Goal: Task Accomplishment & Management: Use online tool/utility

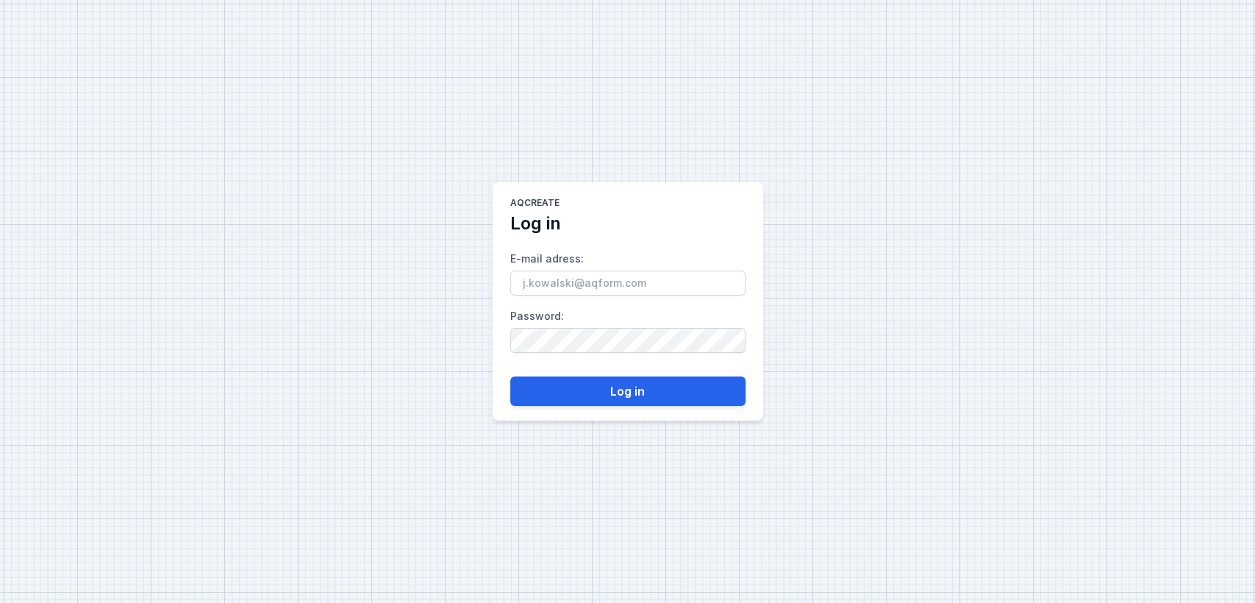
click at [559, 288] on input "E-mail adress :" at bounding box center [627, 283] width 235 height 25
type input "[EMAIL_ADDRESS][DOMAIN_NAME]"
click at [565, 416] on main "AQcreate Log in E-mail adress : [EMAIL_ADDRESS][DOMAIN_NAME] Password : Log in" at bounding box center [628, 301] width 271 height 238
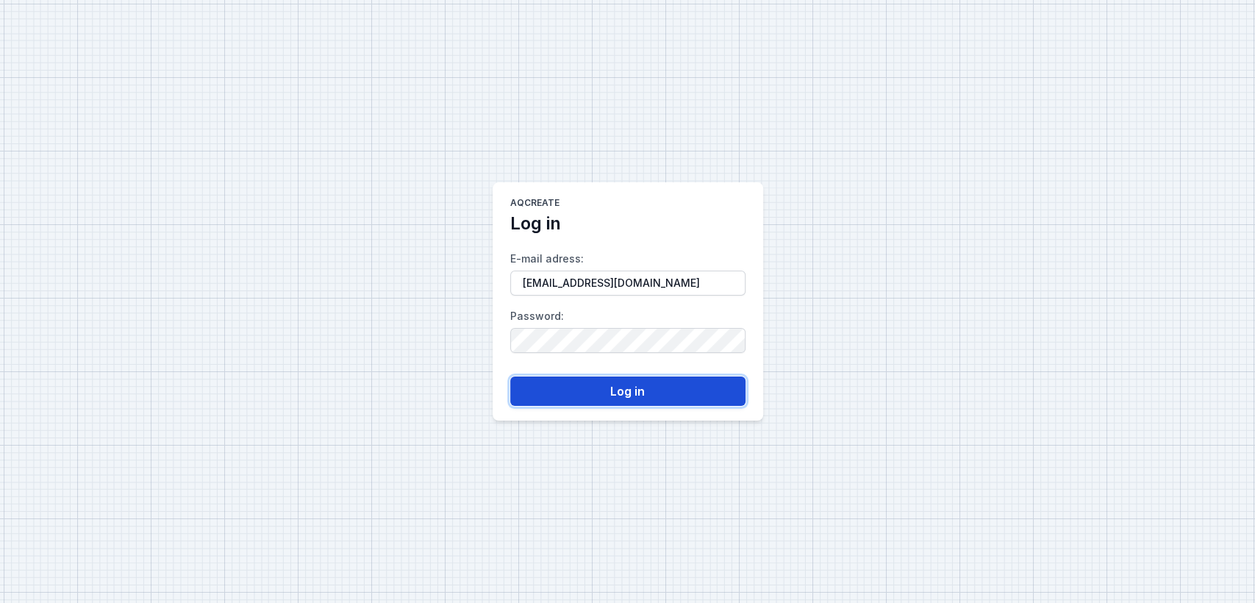
click at [570, 401] on button "Log in" at bounding box center [627, 390] width 235 height 29
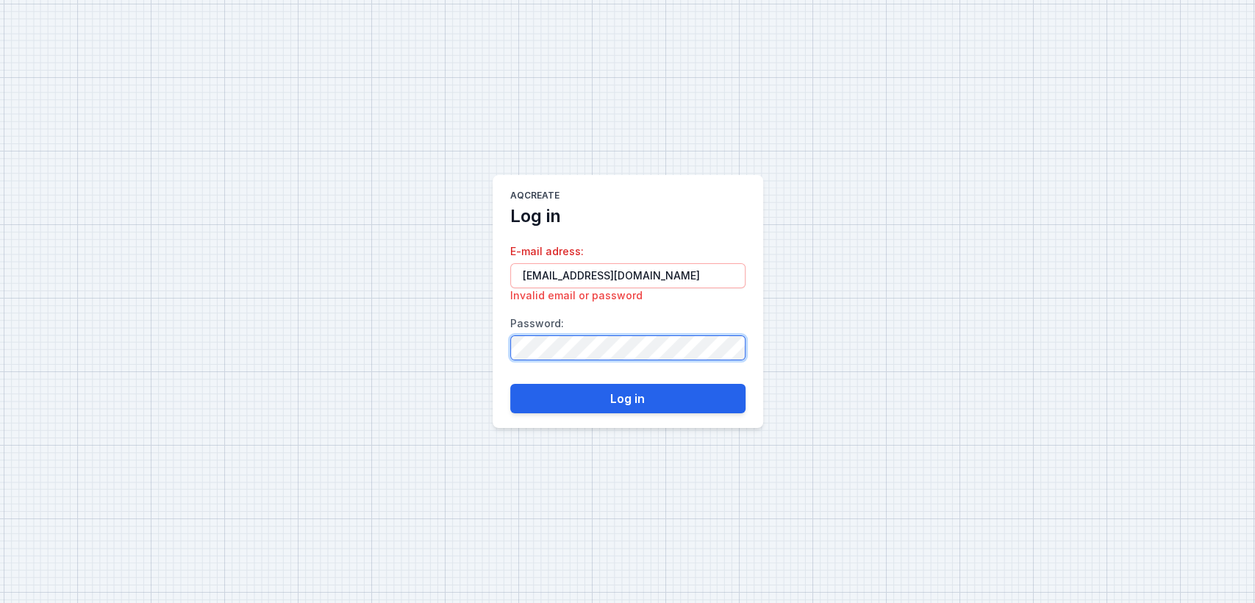
click at [387, 337] on div "AQcreate Log in E-mail adress : [EMAIL_ADDRESS][DOMAIN_NAME] Invalid email or p…" at bounding box center [627, 301] width 1255 height 603
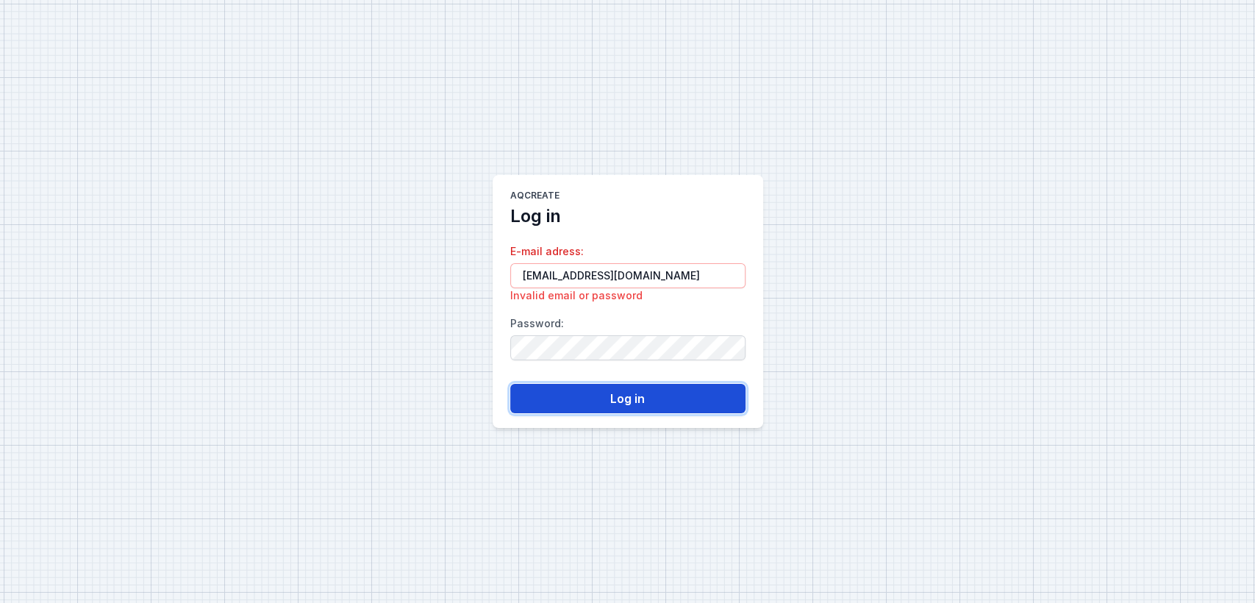
click at [602, 406] on button "Log in" at bounding box center [627, 398] width 235 height 29
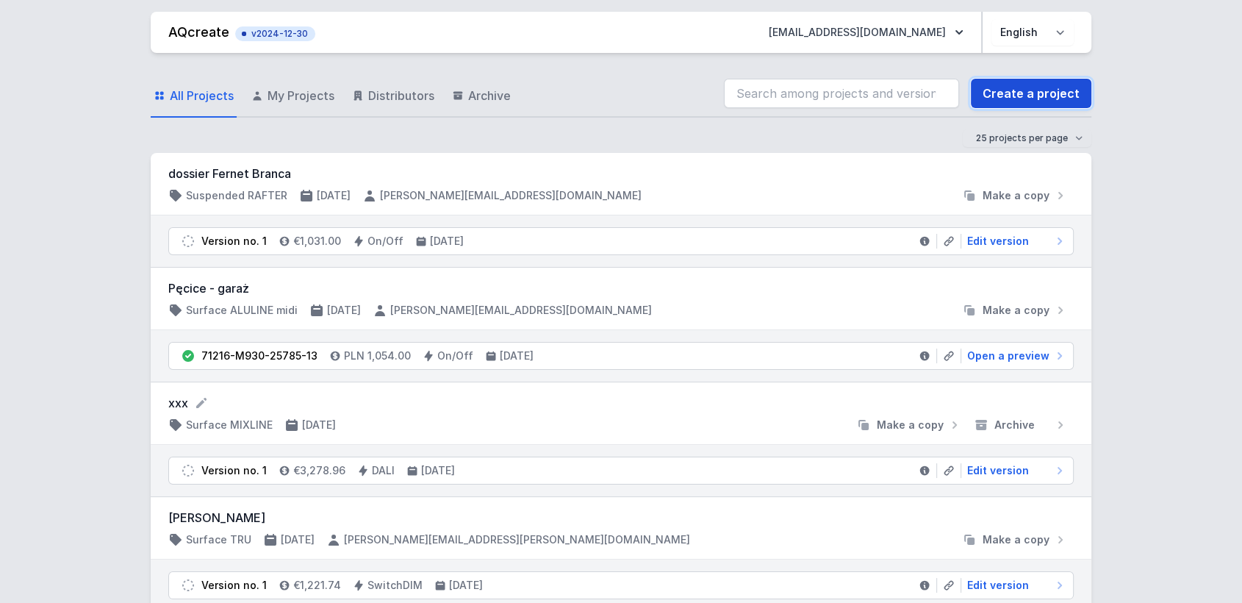
click at [1037, 90] on link "Create a project" at bounding box center [1031, 93] width 121 height 29
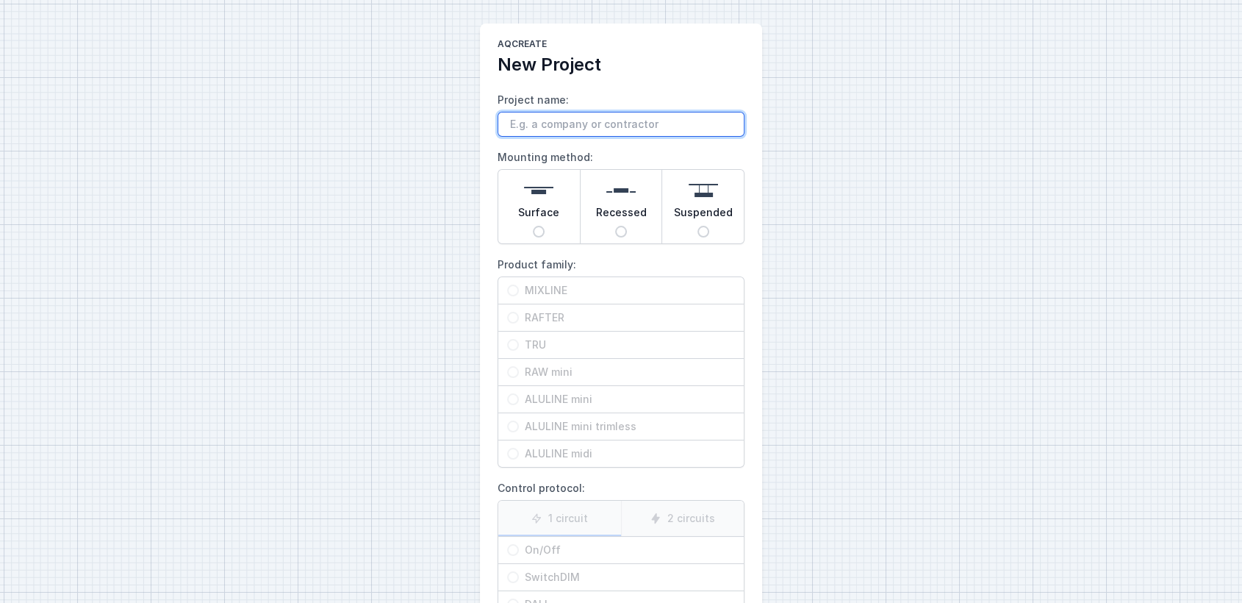
click at [603, 132] on input "Project name:" at bounding box center [621, 124] width 247 height 25
type input "xx"
click at [534, 207] on span "Surface" at bounding box center [538, 215] width 41 height 21
click at [534, 226] on input "Surface" at bounding box center [539, 232] width 12 height 12
radio input "true"
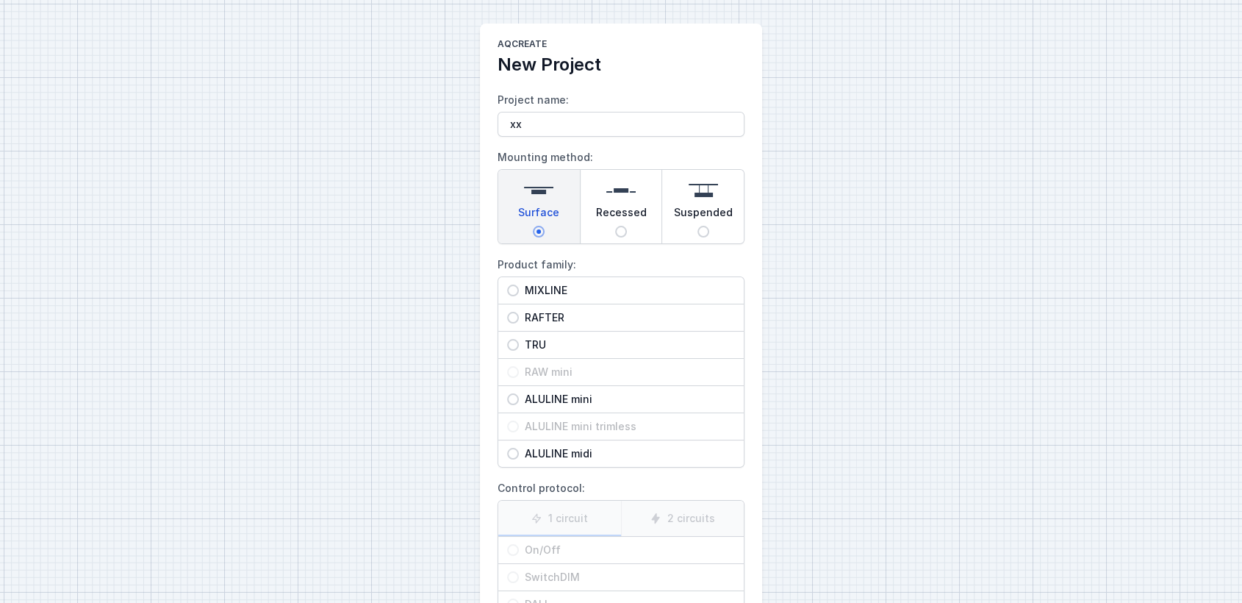
click at [552, 285] on span "MIXLINE" at bounding box center [627, 290] width 216 height 15
click at [519, 285] on input "MIXLINE" at bounding box center [513, 290] width 12 height 12
radio input "true"
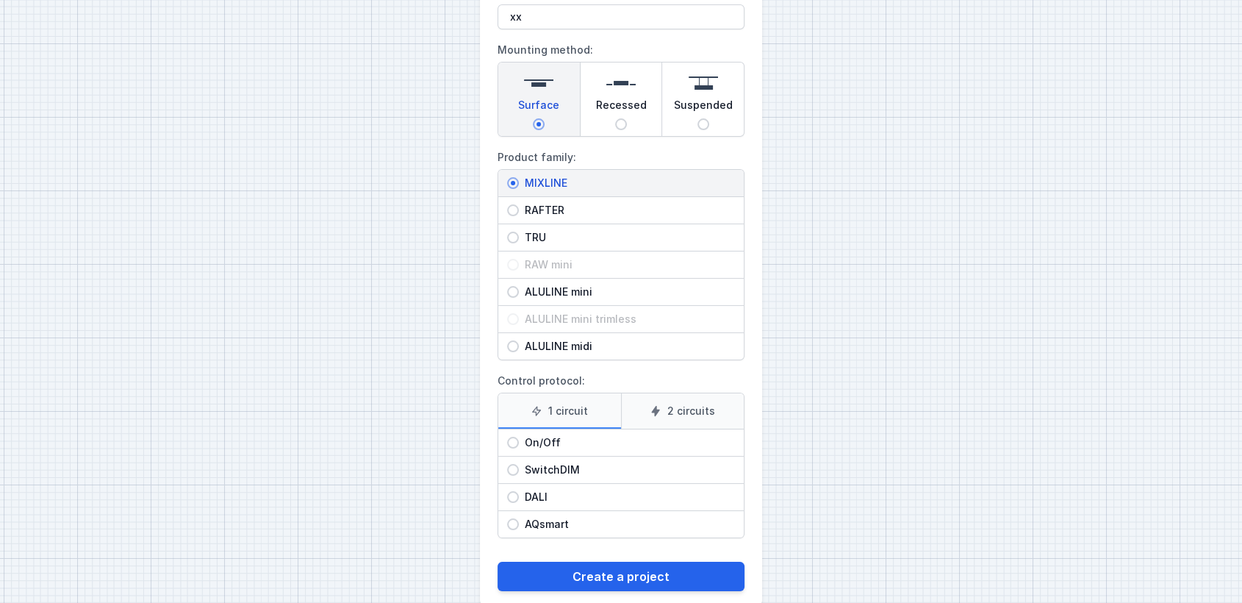
scroll to position [132, 0]
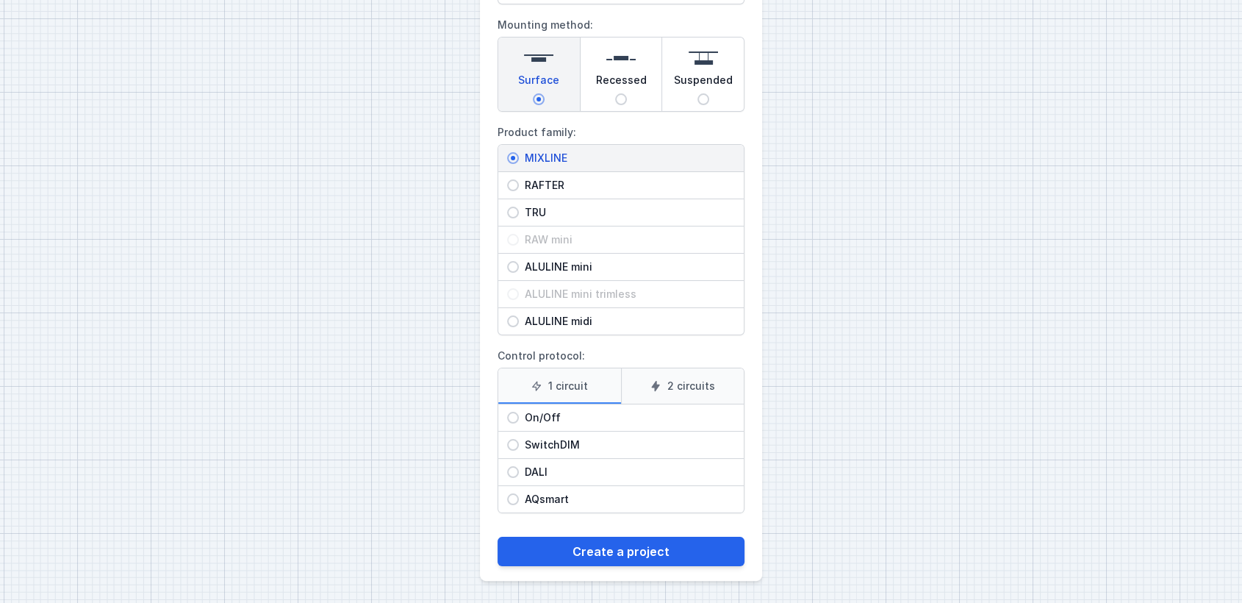
click at [551, 468] on span "DALI" at bounding box center [627, 472] width 216 height 15
click at [519, 468] on input "DALI" at bounding box center [513, 472] width 12 height 12
radio input "true"
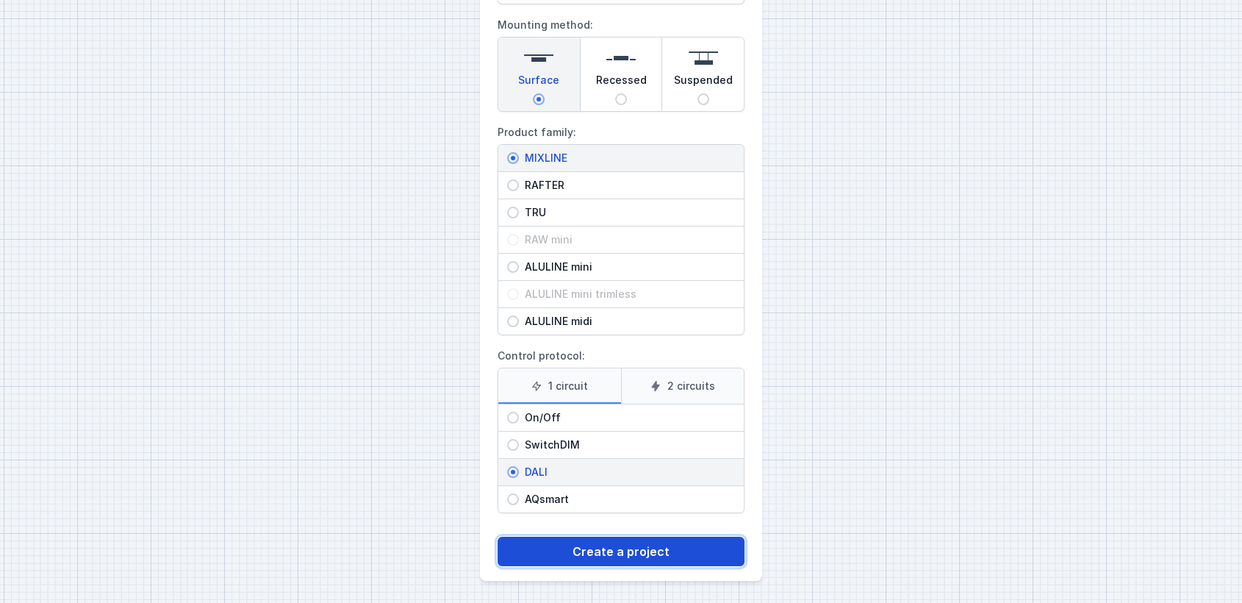
click at [584, 548] on button "Create a project" at bounding box center [621, 551] width 247 height 29
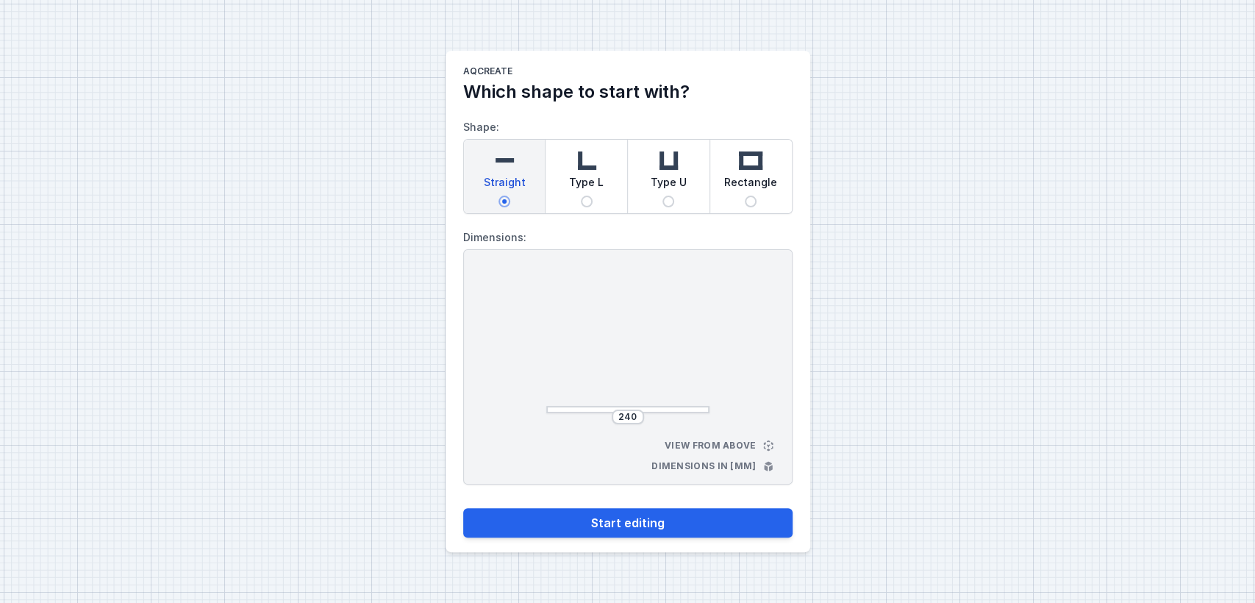
click at [599, 198] on div "Type L" at bounding box center [586, 177] width 82 height 74
click at [593, 198] on input "Type L" at bounding box center [587, 202] width 12 height 12
radio input "true"
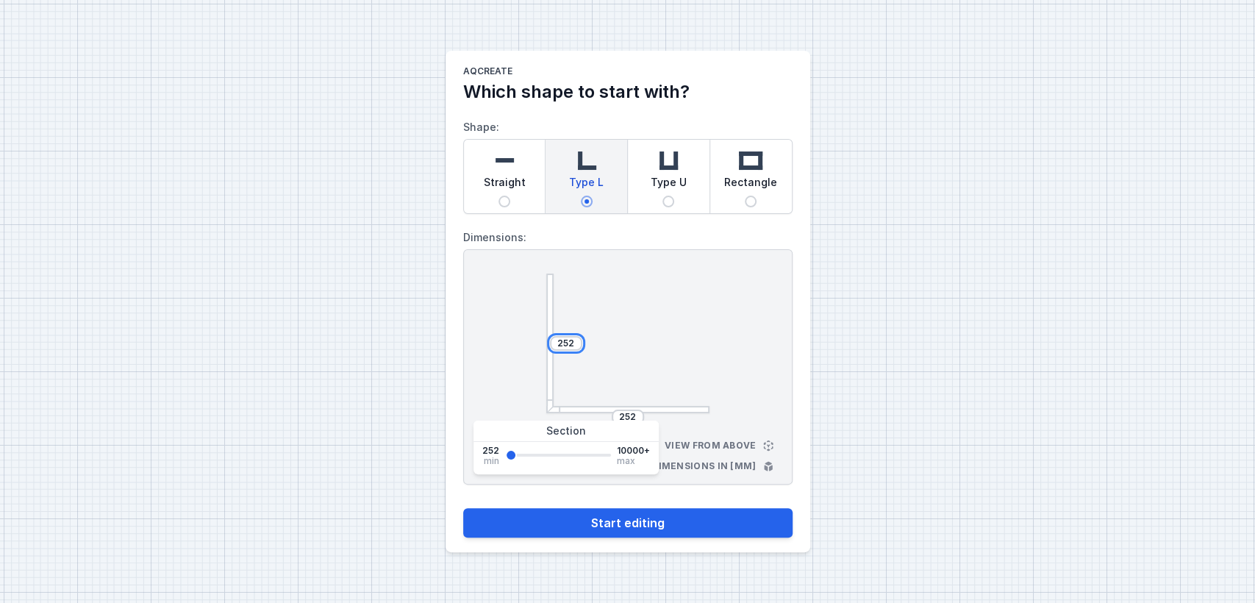
drag, startPoint x: 572, startPoint y: 342, endPoint x: 493, endPoint y: 329, distance: 79.6
click at [493, 329] on div "252 252 View from above Dimensions in [mm]" at bounding box center [627, 366] width 329 height 235
type input "4500"
click at [865, 399] on div "AQcreate Which shape to start with? Shape: Straight Type L Type U Rectangle Dim…" at bounding box center [627, 301] width 1255 height 603
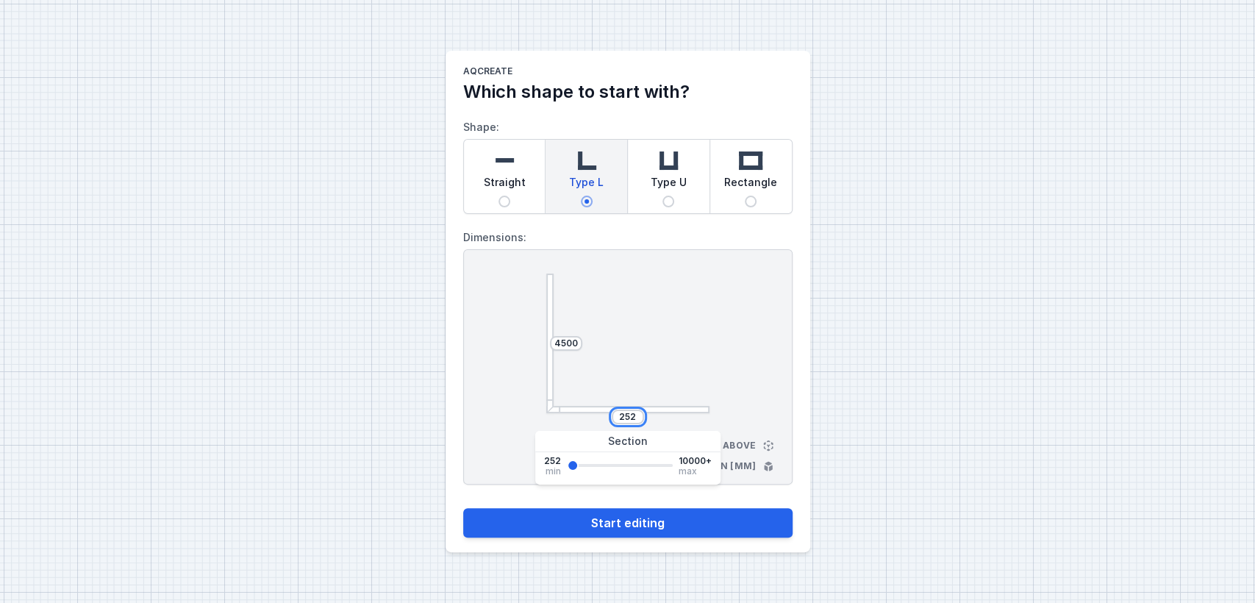
drag, startPoint x: 635, startPoint y: 412, endPoint x: 495, endPoint y: 387, distance: 141.9
click at [495, 387] on div "4500 252 View from above Dimensions in [mm]" at bounding box center [627, 366] width 329 height 235
type input "2500"
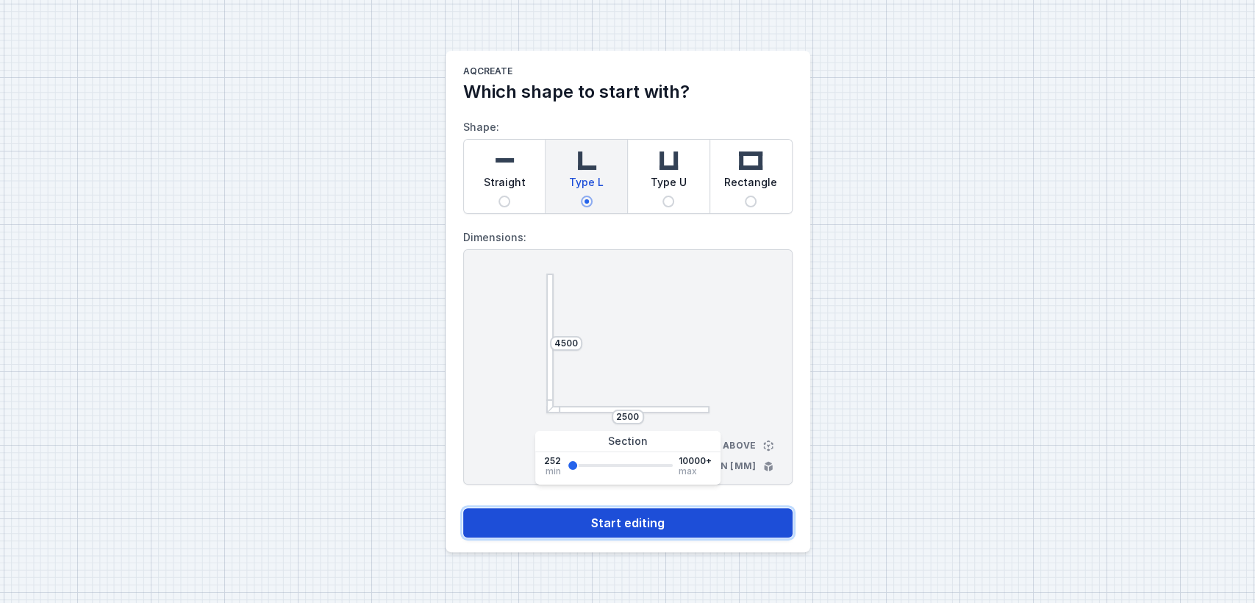
click at [545, 523] on button "Start editing" at bounding box center [627, 522] width 329 height 29
select select "4"
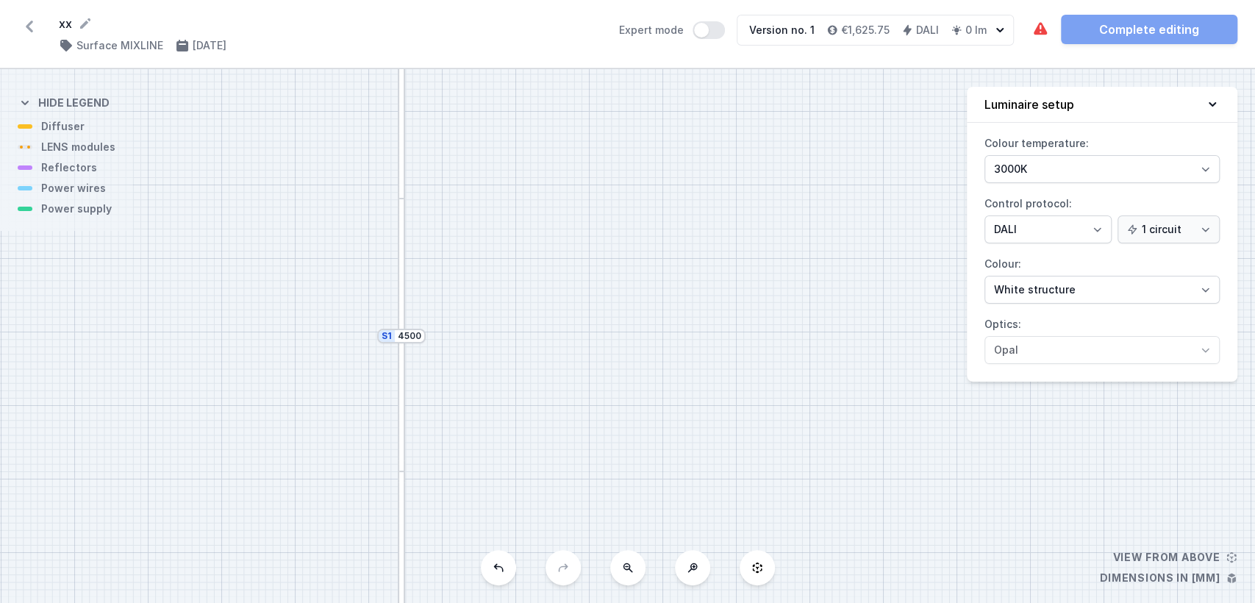
click at [623, 568] on icon at bounding box center [628, 568] width 12 height 12
drag, startPoint x: 631, startPoint y: 495, endPoint x: 588, endPoint y: 314, distance: 186.5
click at [588, 314] on div "S2 2500 S1 4500" at bounding box center [627, 336] width 1255 height 534
click at [643, 339] on div "S2 2500 S1 4500" at bounding box center [627, 336] width 1255 height 534
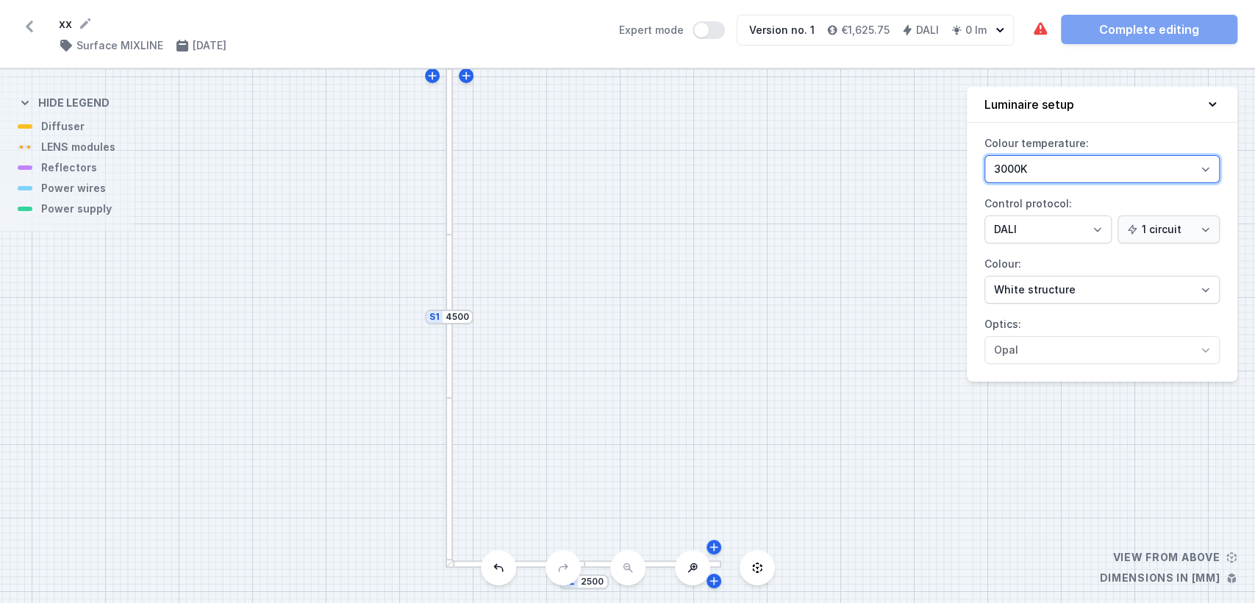
click at [1035, 170] on select "3000K 4000K 2700K" at bounding box center [1101, 169] width 235 height 28
click at [984, 155] on select "3000K 4000K 2700K" at bounding box center [1101, 169] width 235 height 28
click at [1033, 227] on select "On/Off SwitchDIM DALI AQsmart" at bounding box center [1047, 229] width 127 height 28
click at [1031, 227] on select "On/Off SwitchDIM DALI AQsmart" at bounding box center [1047, 229] width 127 height 28
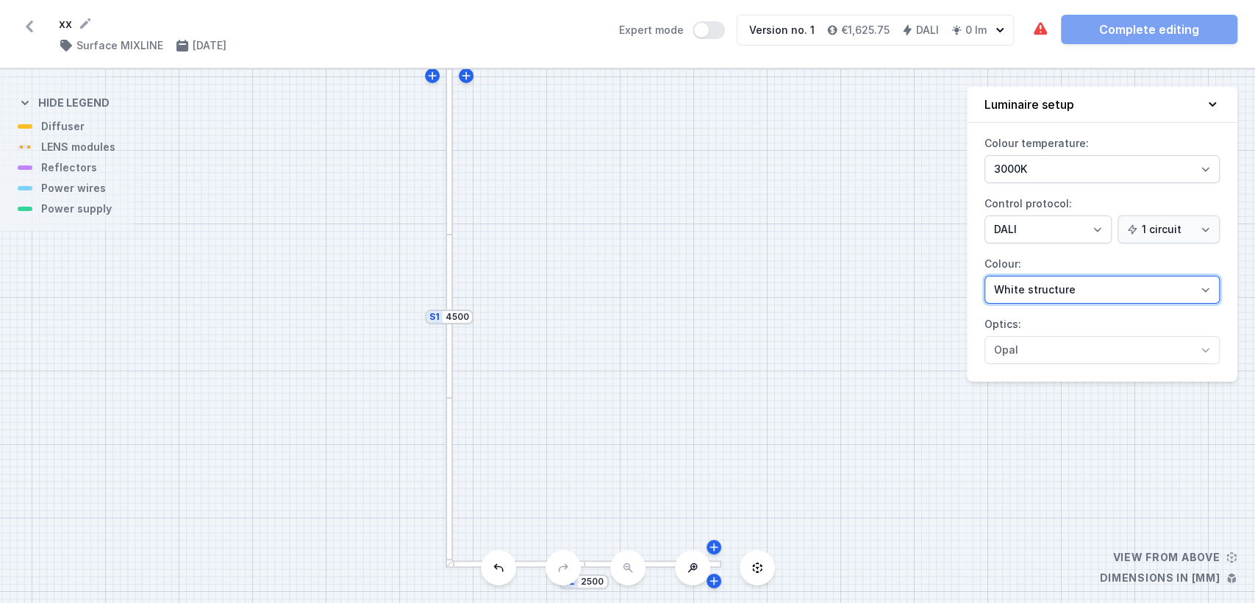
click at [1031, 291] on select "White structure Black structure Gold structure Copper Gray Another colour (from…" at bounding box center [1101, 290] width 235 height 28
select select "2"
click at [984, 276] on select "White structure Black structure Gold structure Copper Gray Another colour (from…" at bounding box center [1101, 290] width 235 height 28
click at [447, 277] on div at bounding box center [448, 316] width 7 height 163
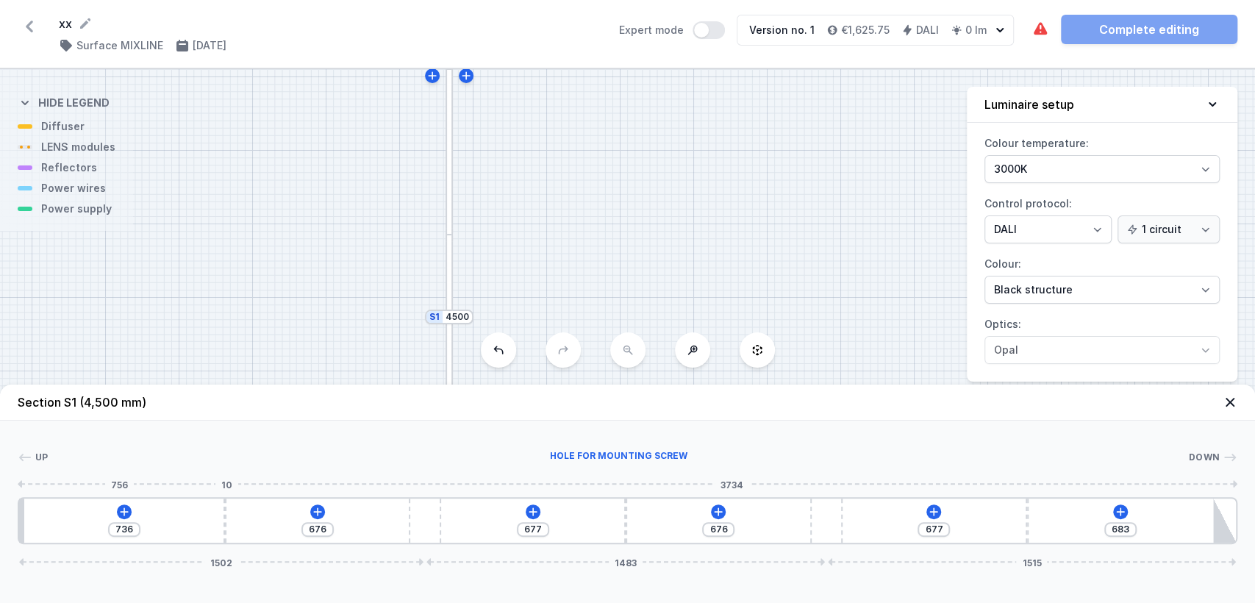
type input "612"
type input "800"
type input "585"
type input "827"
type input "561"
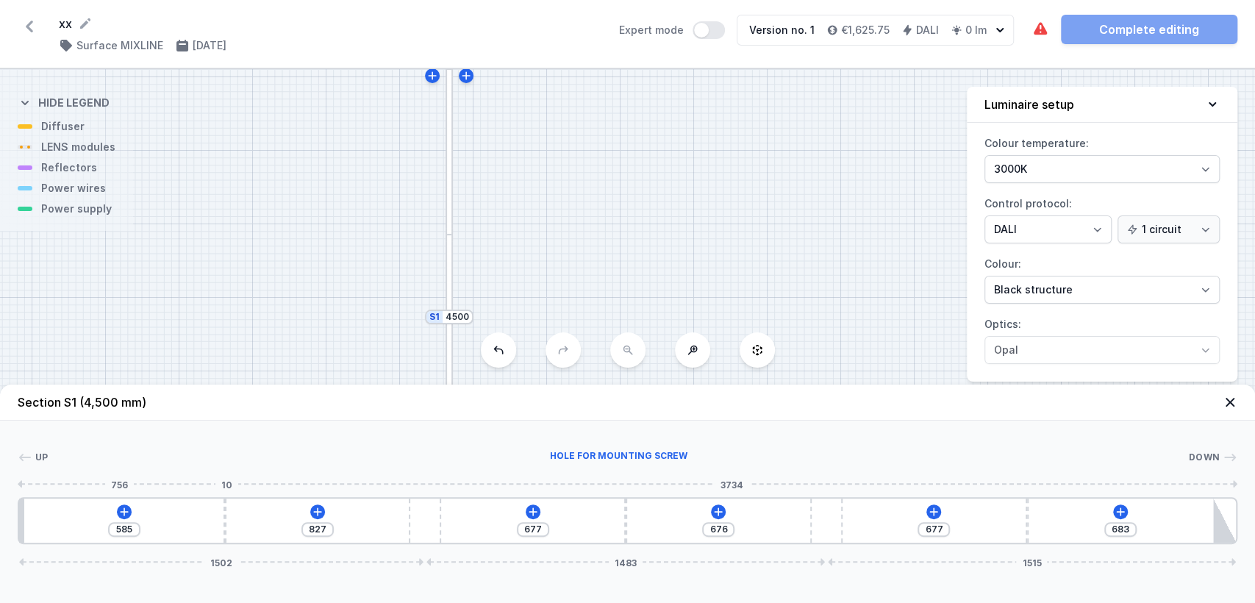
type input "851"
type input "550"
type input "862"
type input "536"
type input "876"
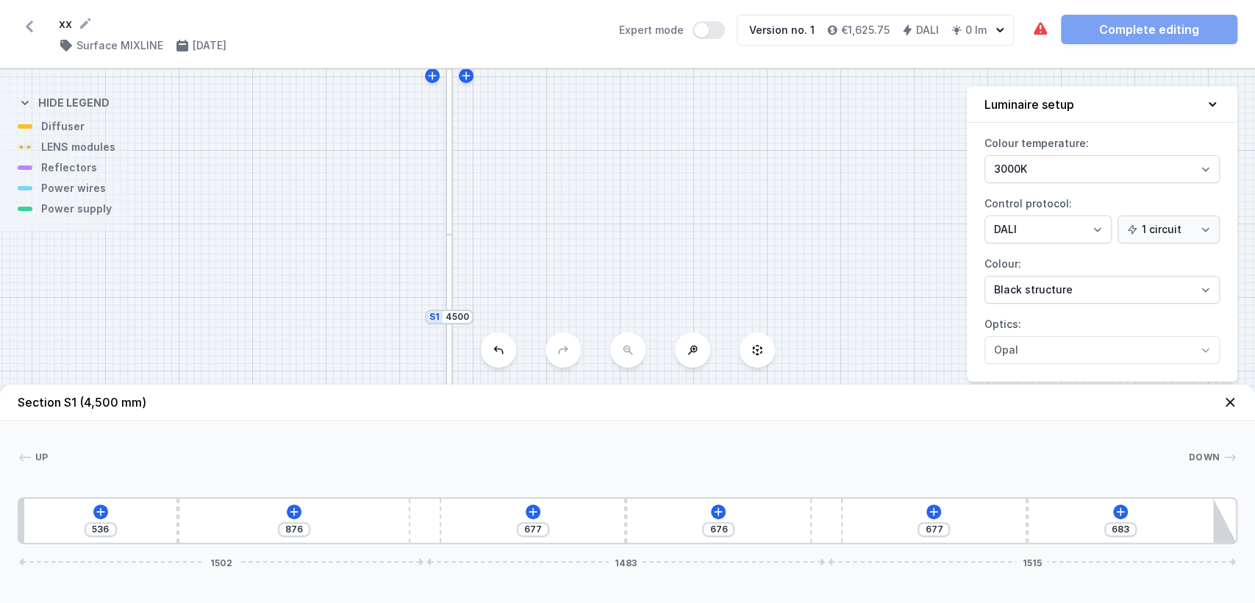
type input "528"
type input "884"
type input "526"
type input "886"
type input "523"
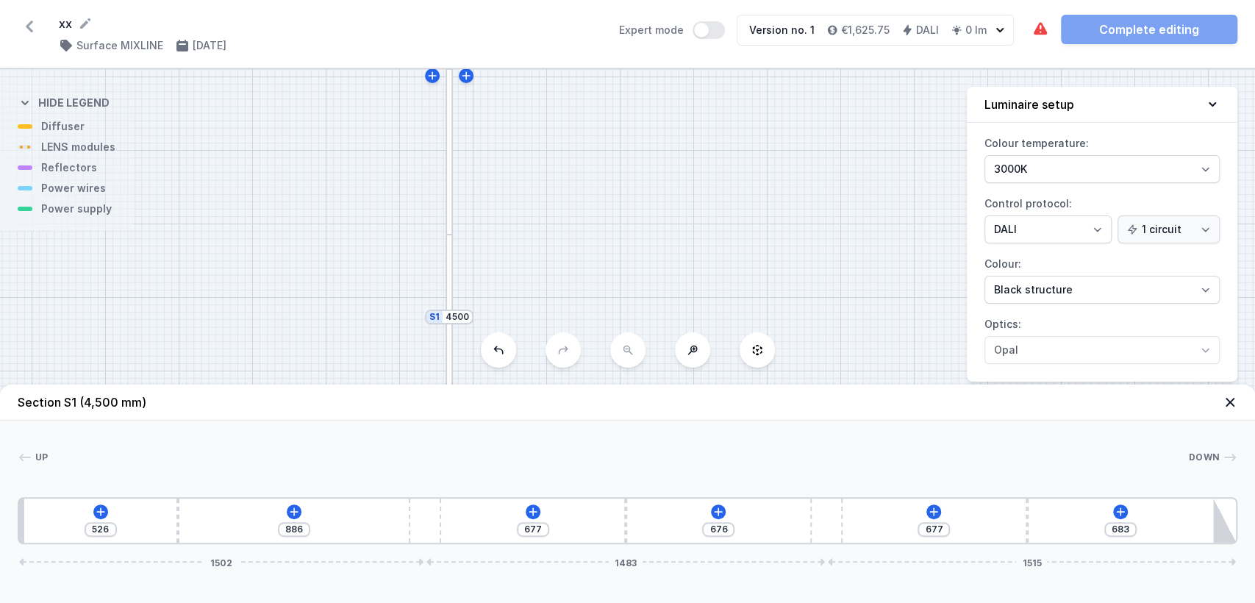
type input "889"
type input "520"
type input "892"
type input "518"
type input "894"
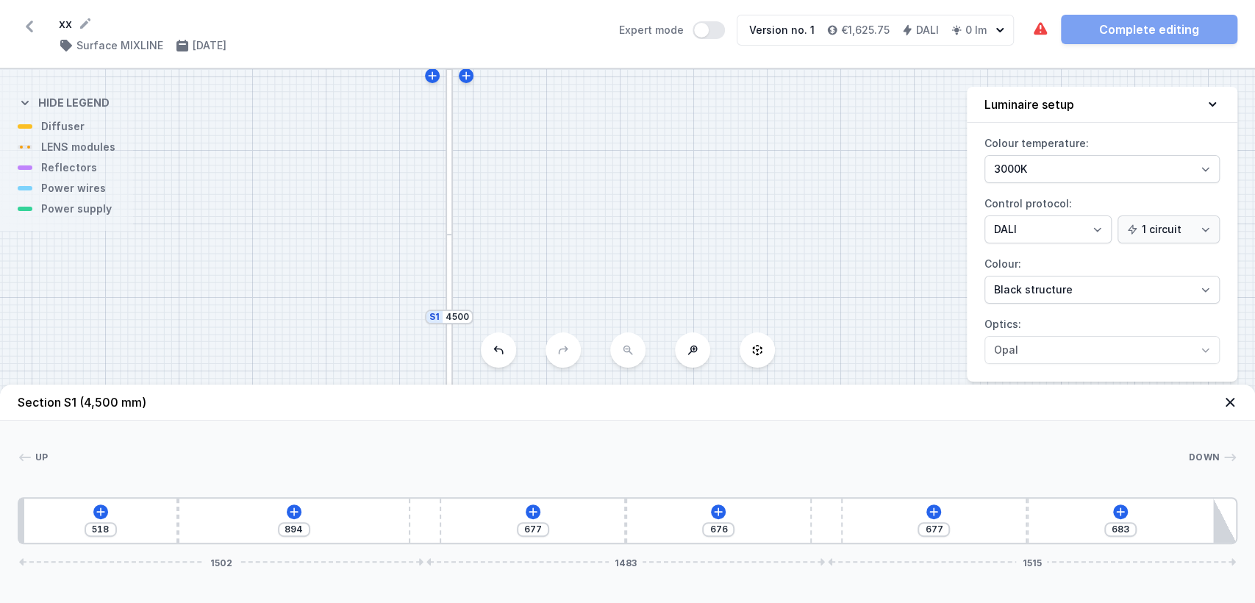
type input "520"
type input "892"
type input "566"
type input "846"
type input "601"
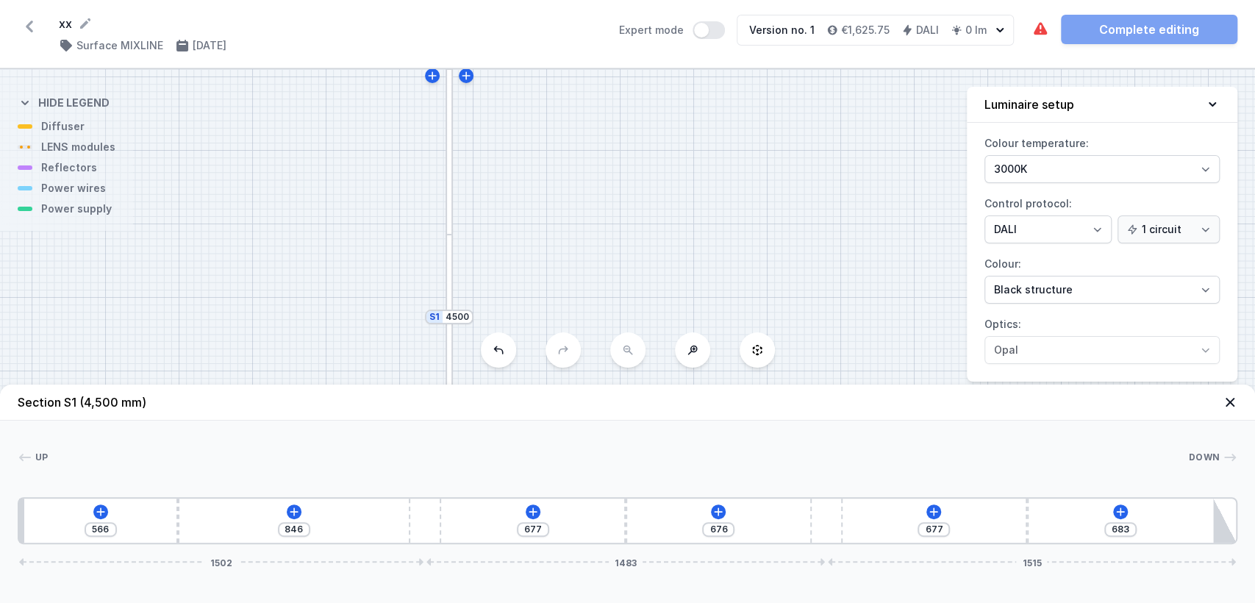
type input "811"
type input "646"
type input "766"
type input "679"
type input "733"
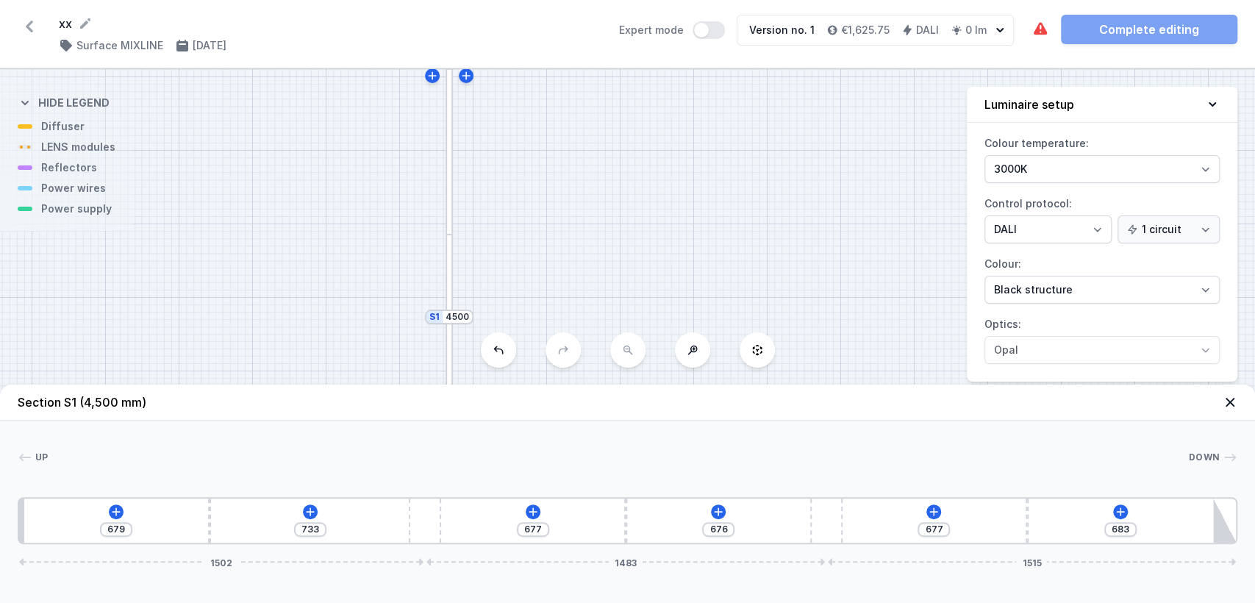
type input "716"
type input "696"
type input "730"
type input "682"
type input "735"
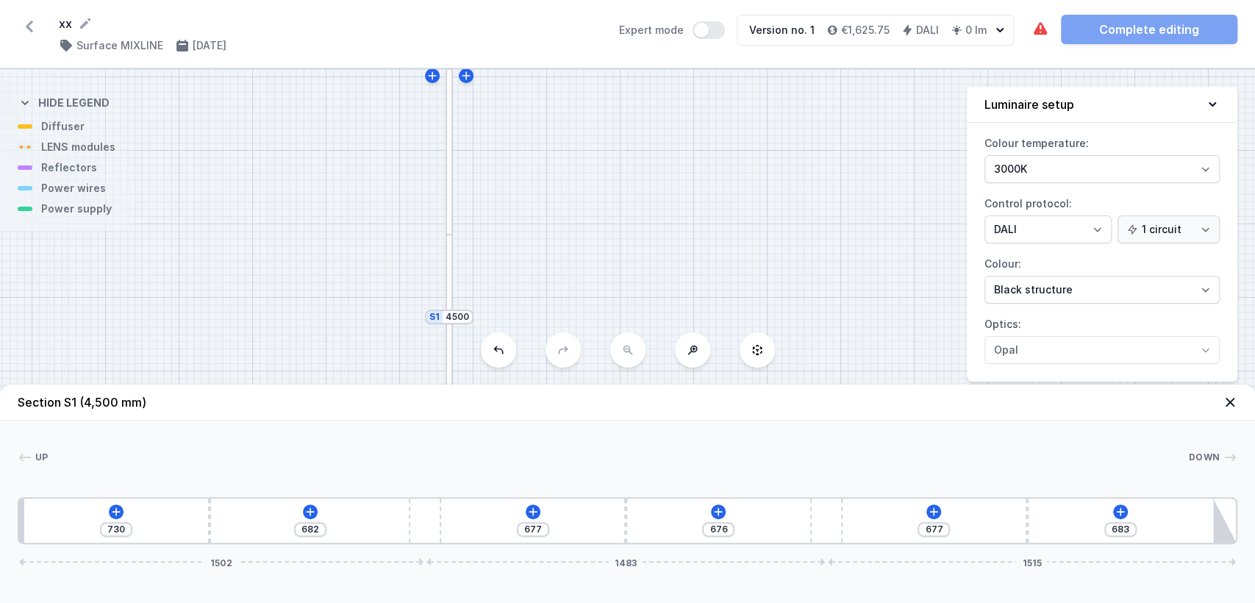
type input "677"
type input "738"
type input "674"
type input "740"
type input "672"
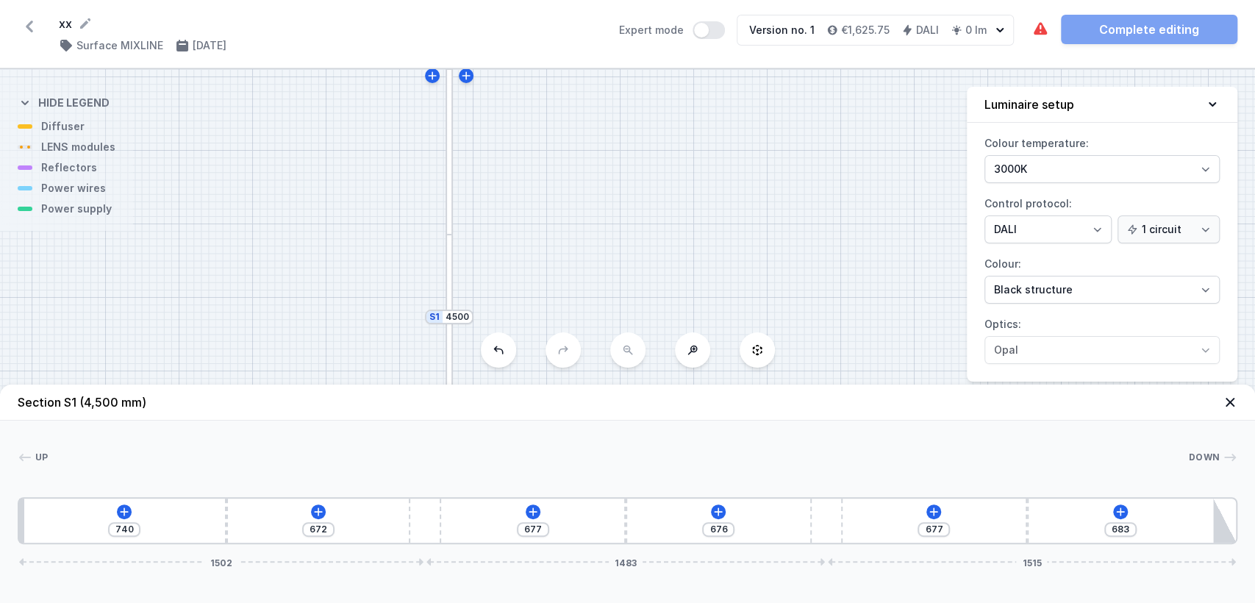
drag, startPoint x: 224, startPoint y: 527, endPoint x: 223, endPoint y: 510, distance: 17.0
click at [223, 510] on div "740 672 677 676 677 683 1502 1483 1515" at bounding box center [628, 520] width 1220 height 47
type input "795"
type input "617"
type input "806"
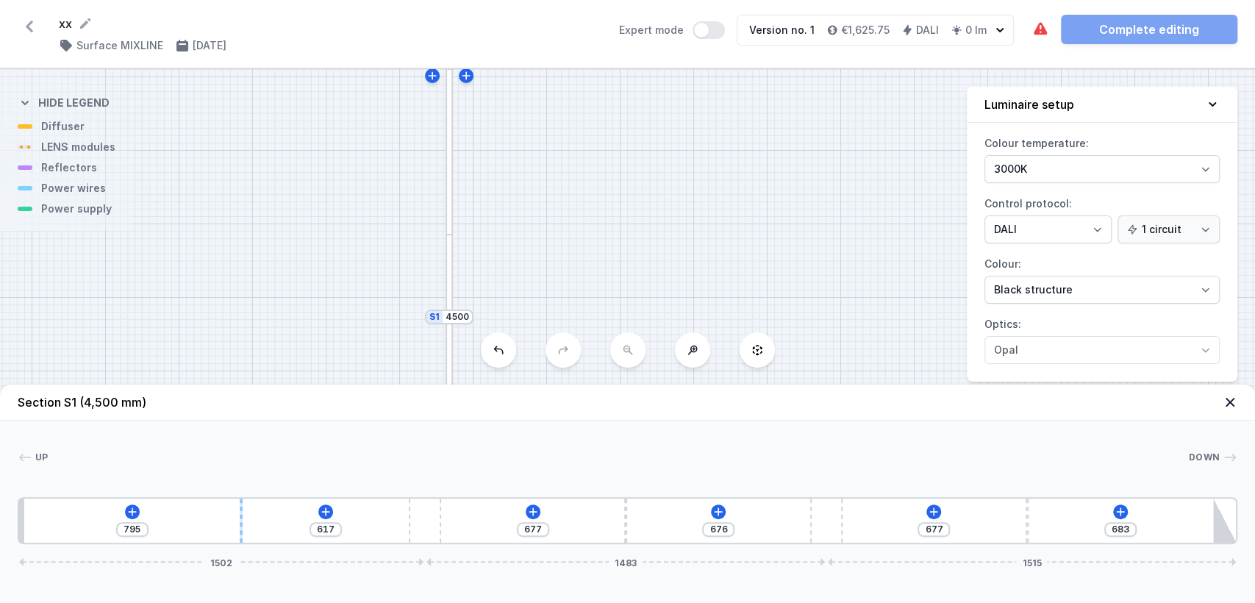
type input "606"
type input "862"
type input "550"
type input "868"
type input "544"
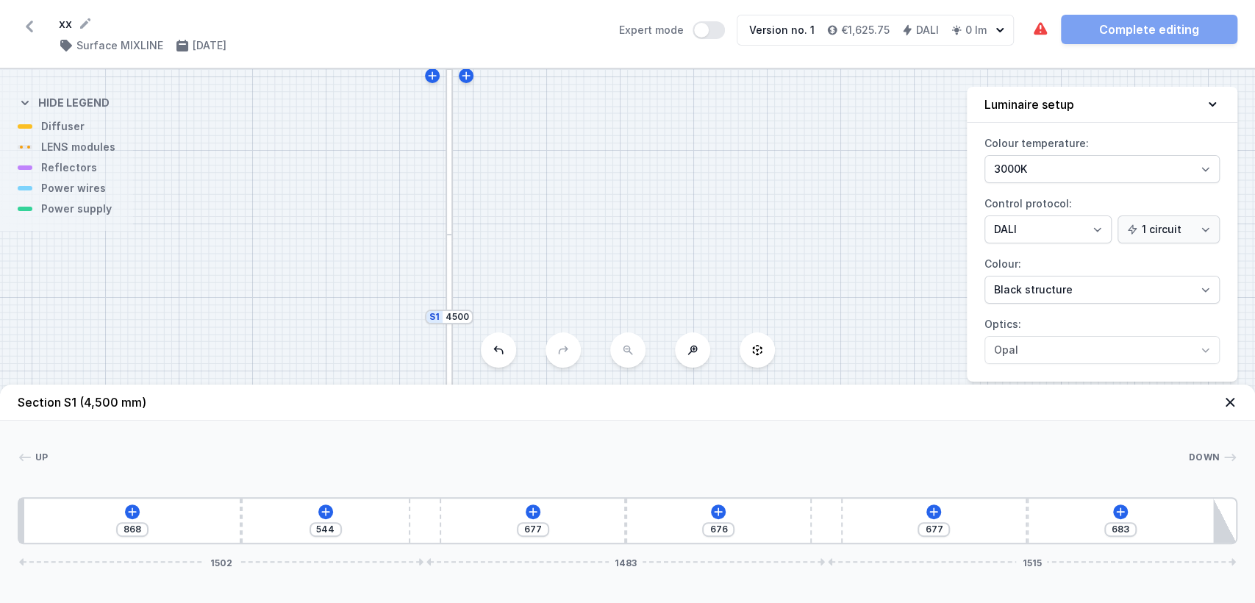
type input "873"
type input "539"
type input "878"
type input "534"
type input "881"
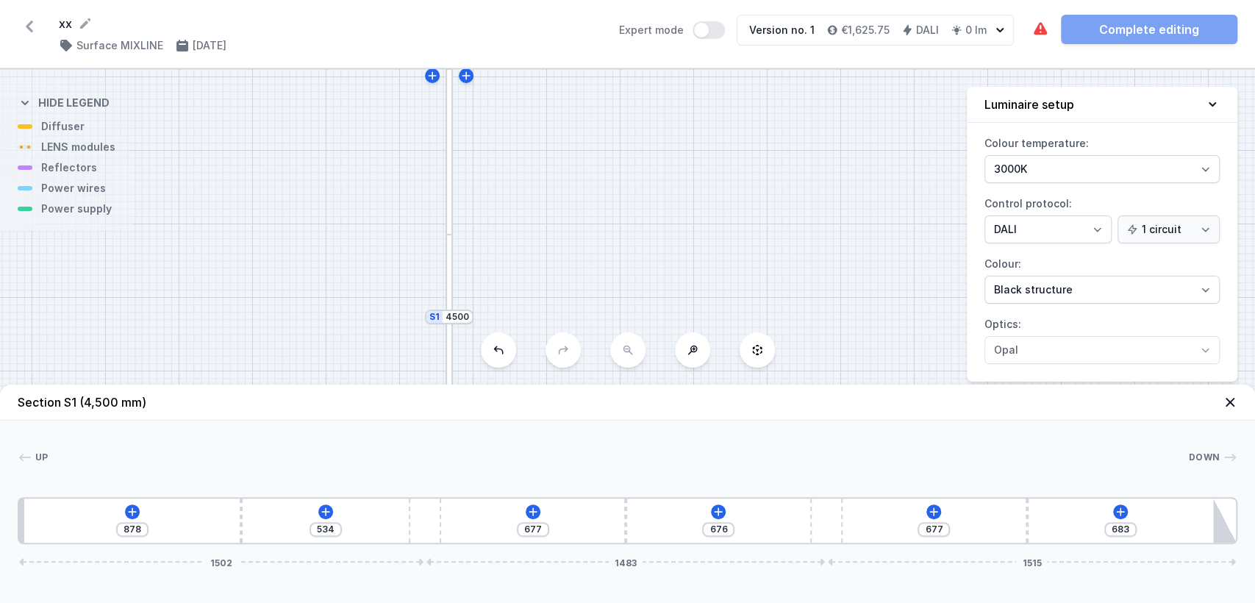
type input "531"
type input "884"
type input "528"
type input "886"
type input "526"
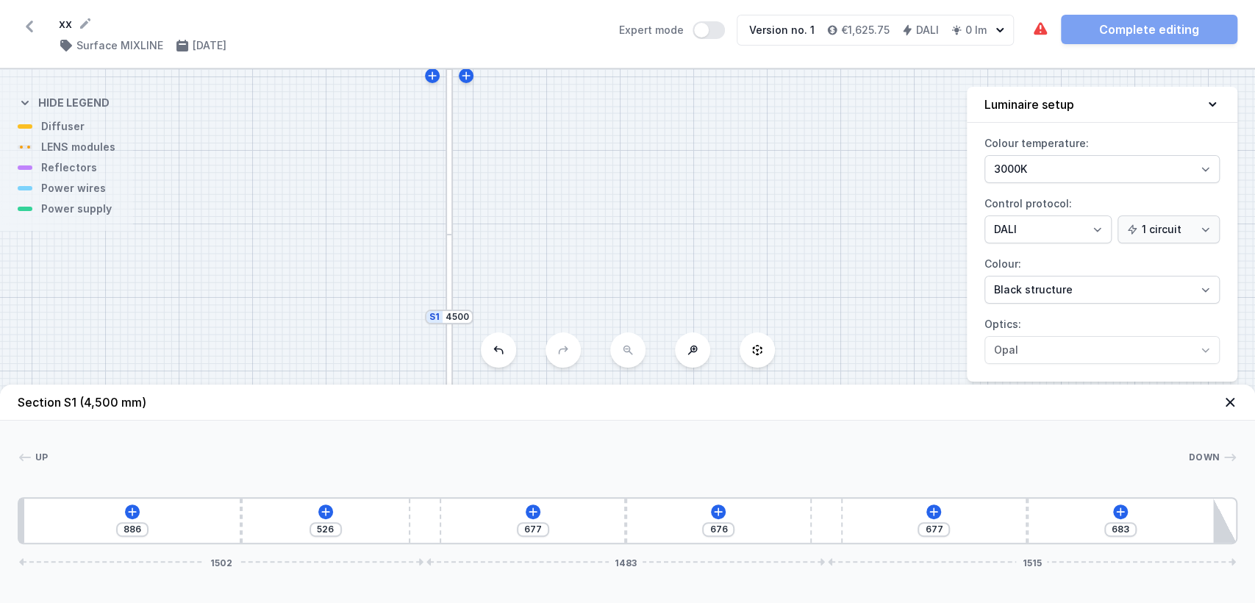
type input "881"
type input "531"
type input "868"
type input "544"
type input "841"
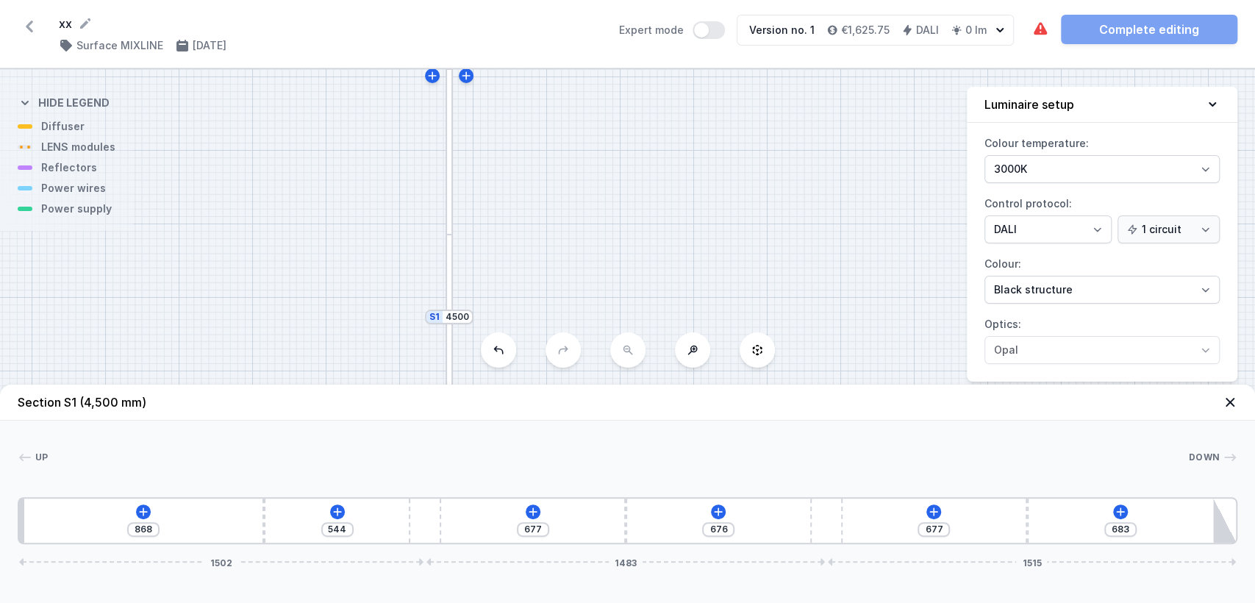
type input "571"
type input "835"
type input "577"
type input "825"
type input "587"
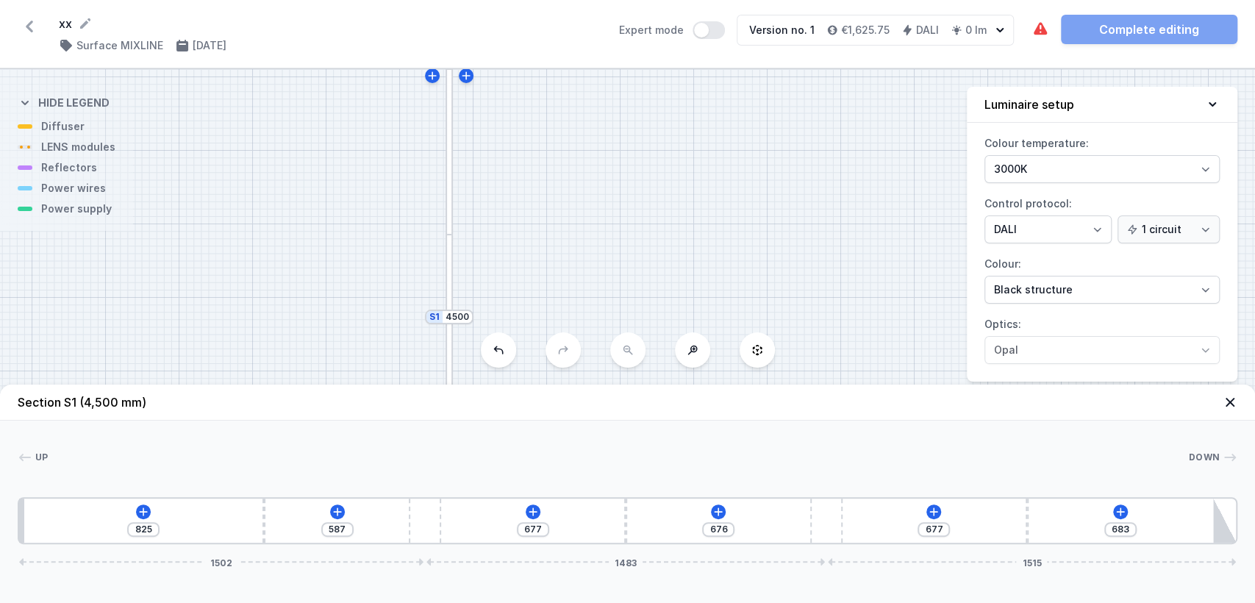
type input "803"
type input "609"
type input "782"
type input "630"
type input "766"
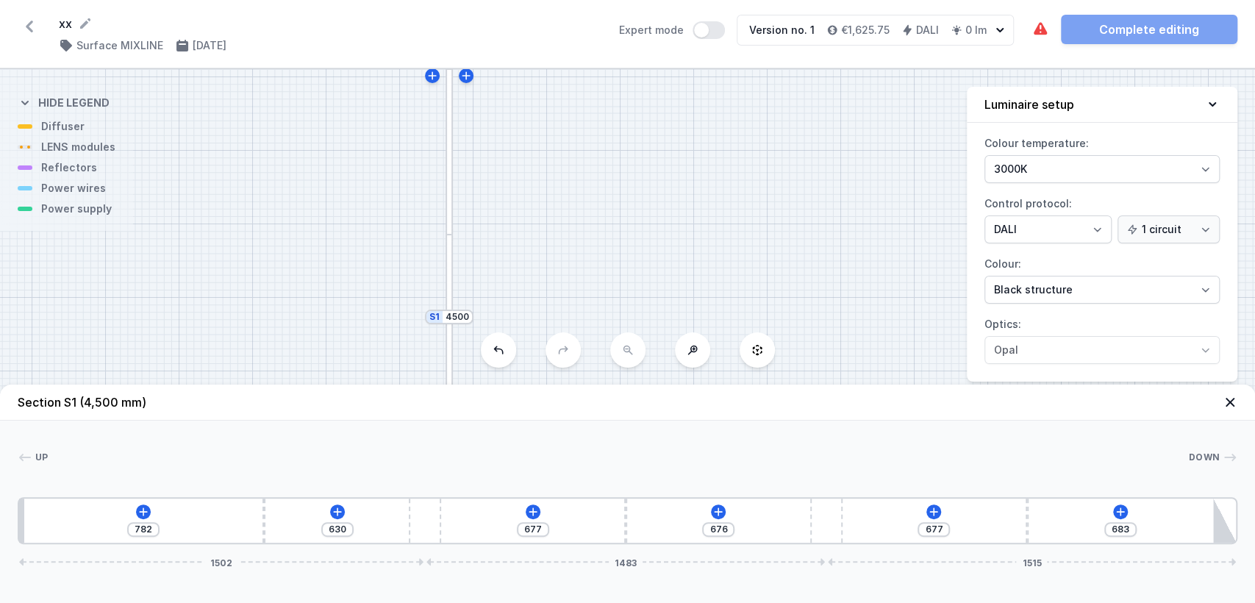
type input "646"
type input "742"
type input "670"
type input "725"
type input "687"
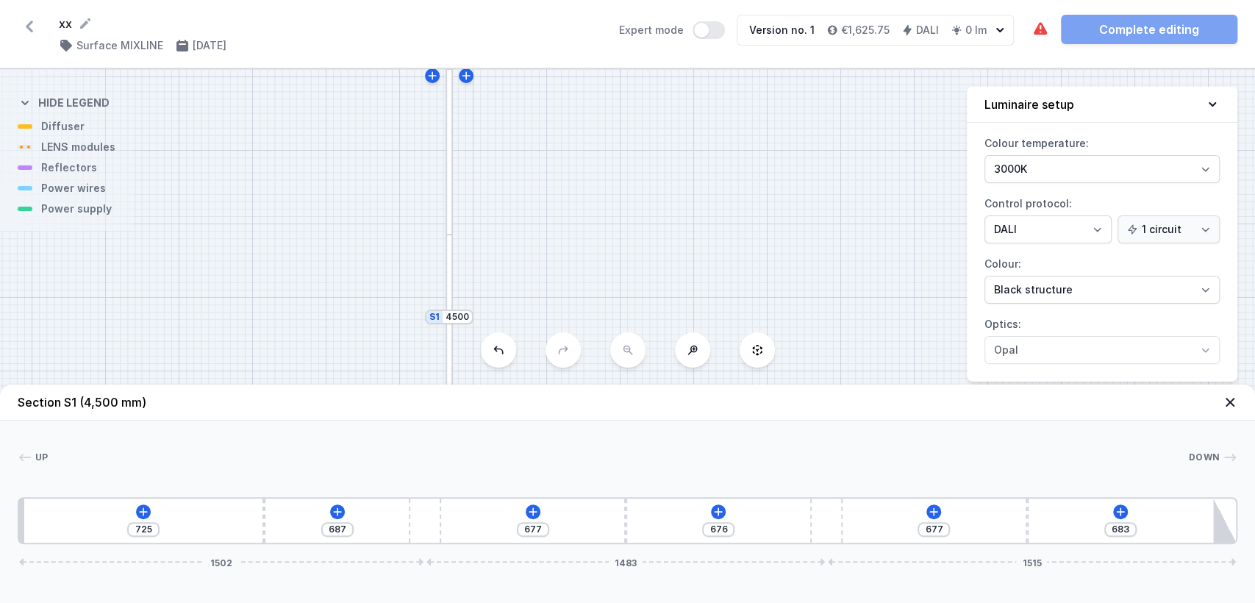
type input "709"
type input "703"
type input "683"
type input "729"
type input "669"
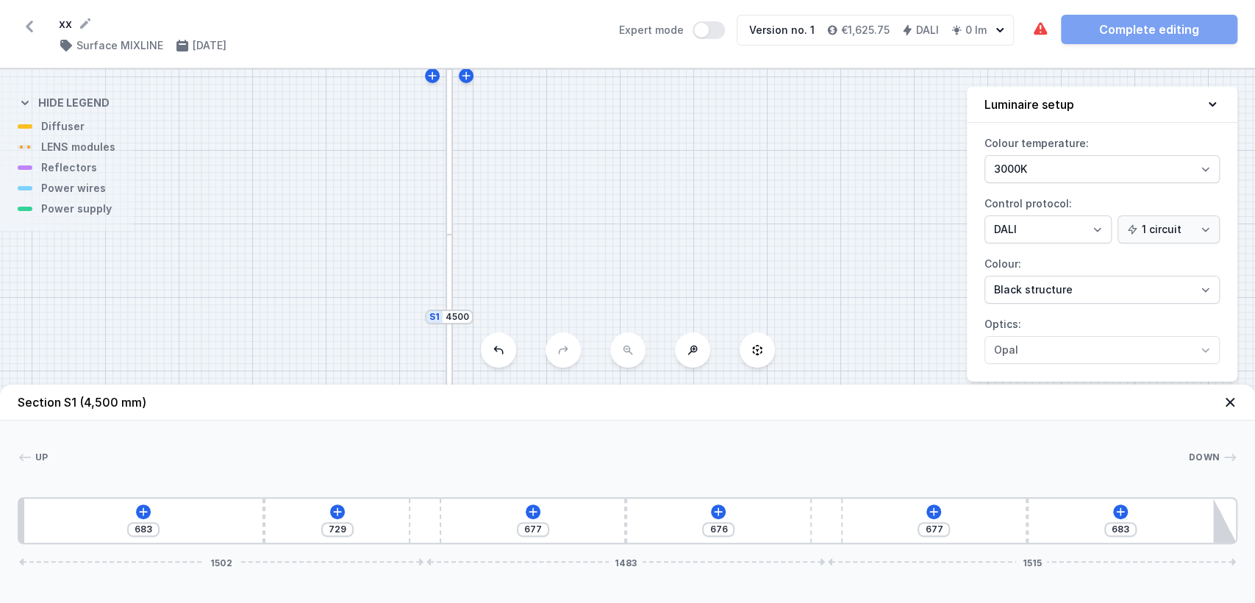
type input "743"
type input "658"
type input "754"
type input "645"
type input "767"
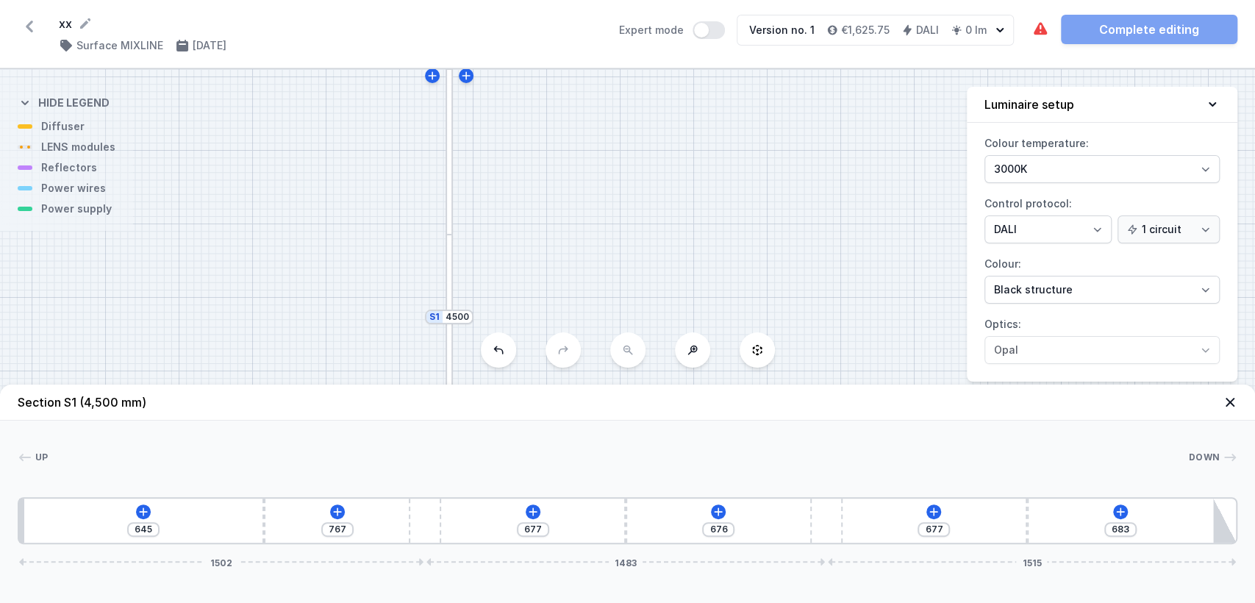
type input "637"
type input "775"
type input "626"
type input "786"
type input "624"
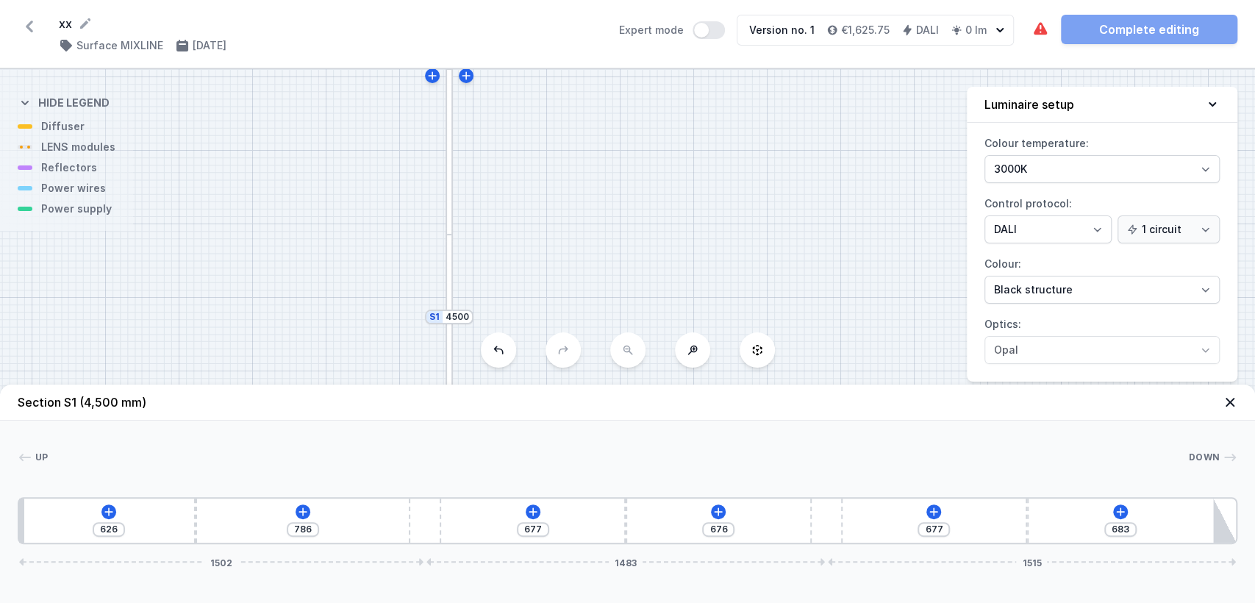
type input "788"
type input "621"
type input "791"
type input "618"
type input "794"
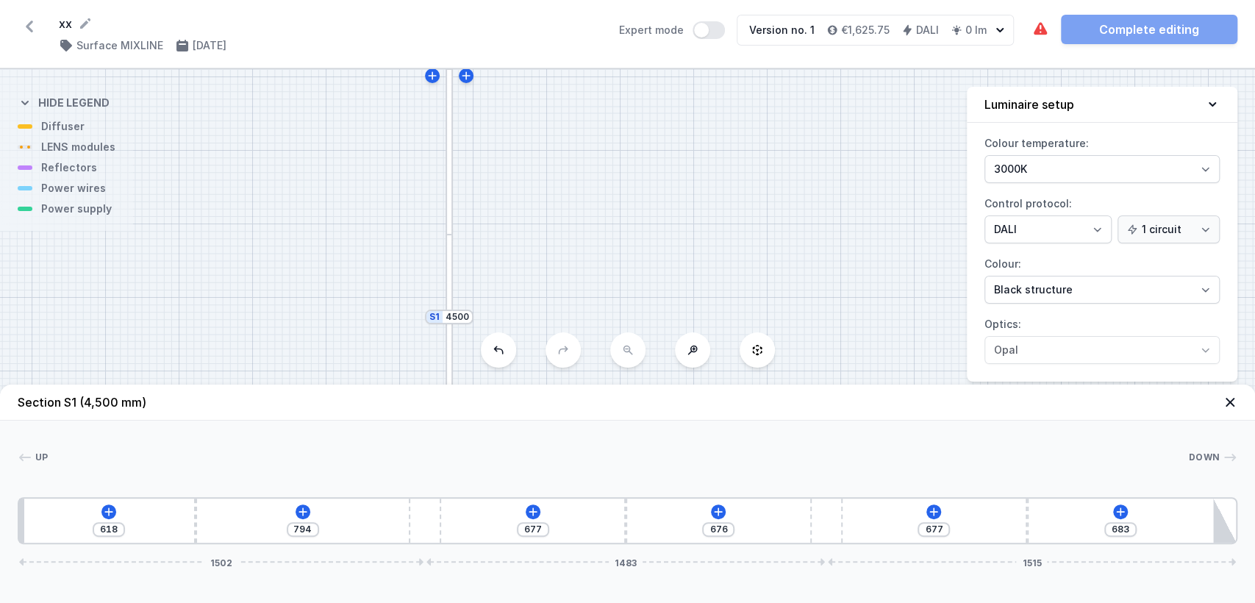
type input "616"
type input "796"
type input "613"
type input "799"
type input "610"
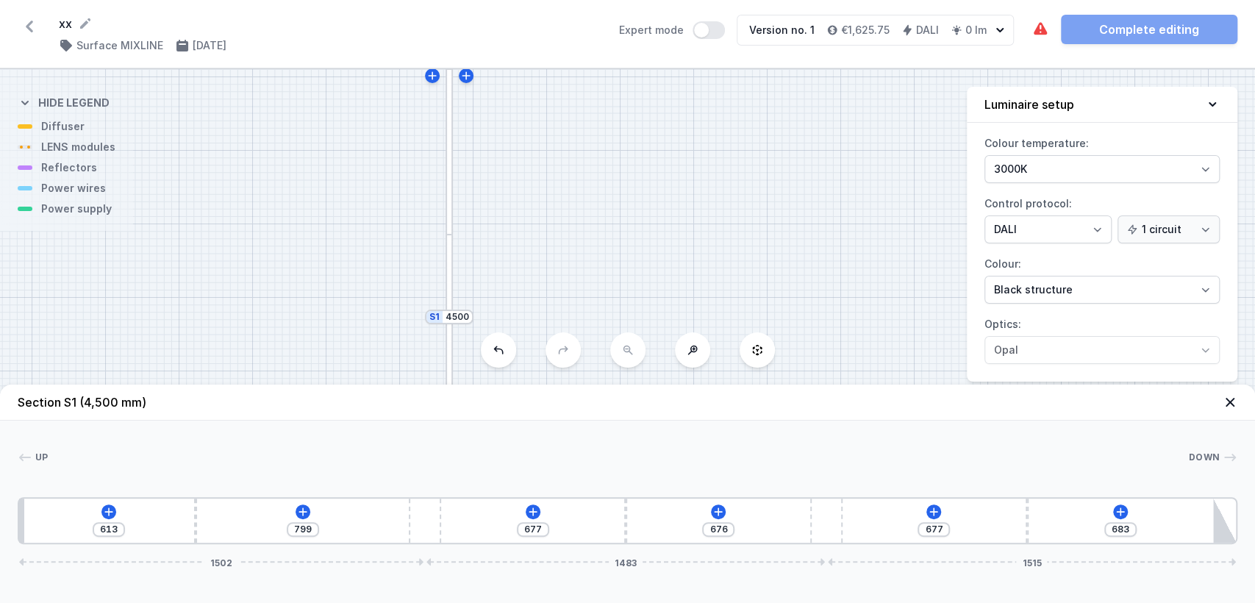
type input "802"
type input "607"
type input "805"
type input "605"
type input "807"
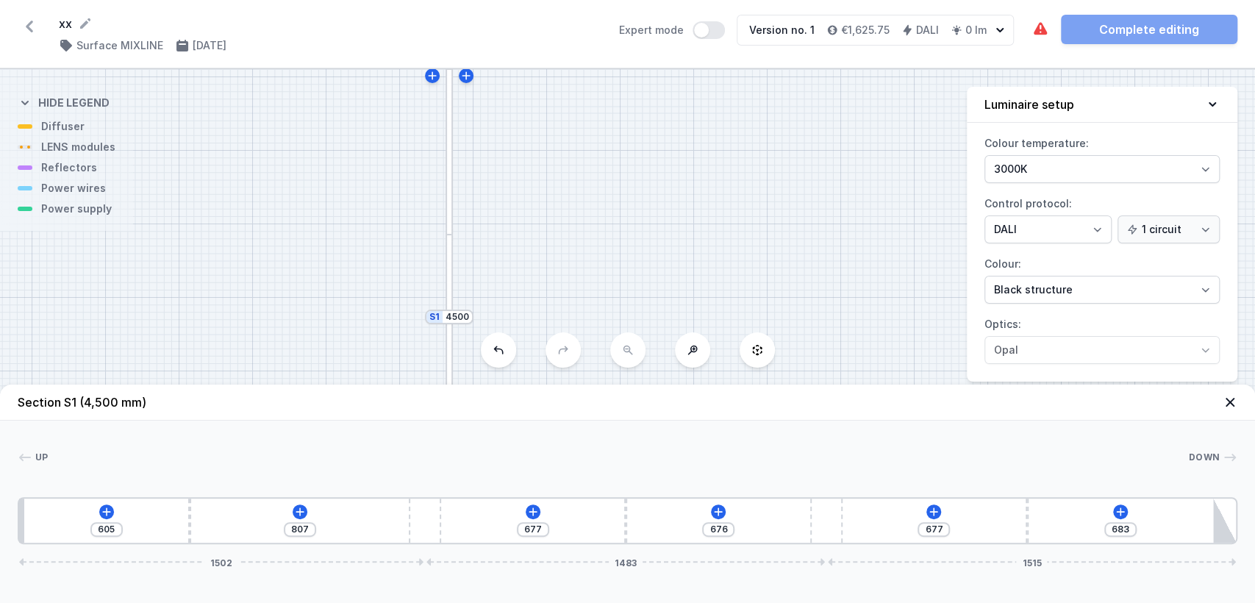
type input "602"
drag, startPoint x: 226, startPoint y: 517, endPoint x: 185, endPoint y: 513, distance: 41.3
click at [185, 513] on div "602 810 677 676 677 683 1502 1483 1515" at bounding box center [628, 520] width 1220 height 47
type input "733"
type input "753"
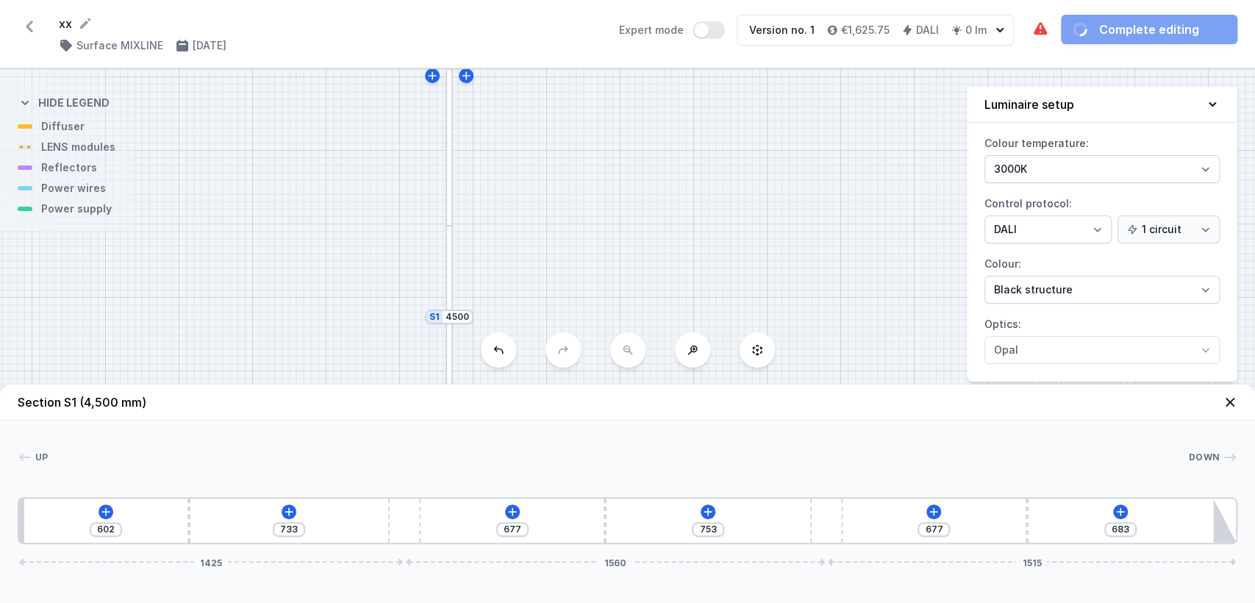
type input "736"
type input "750"
type input "738"
type input "748"
type input "741"
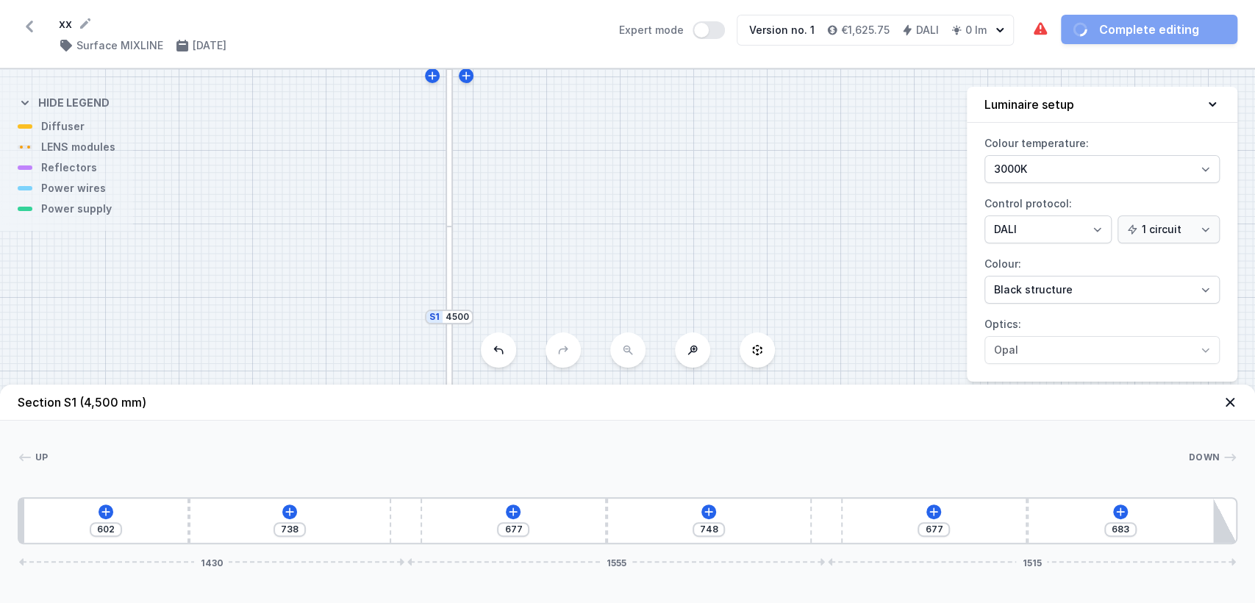
type input "745"
type input "744"
type input "742"
type input "746"
type input "740"
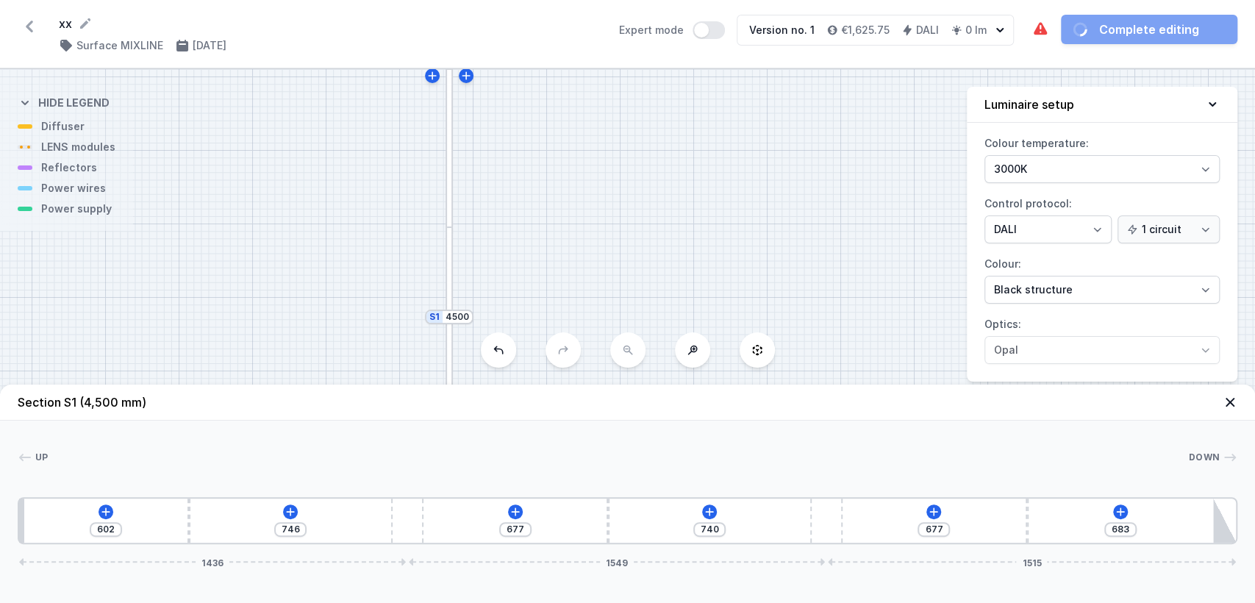
type input "757"
type input "729"
type input "781"
type input "705"
type input "795"
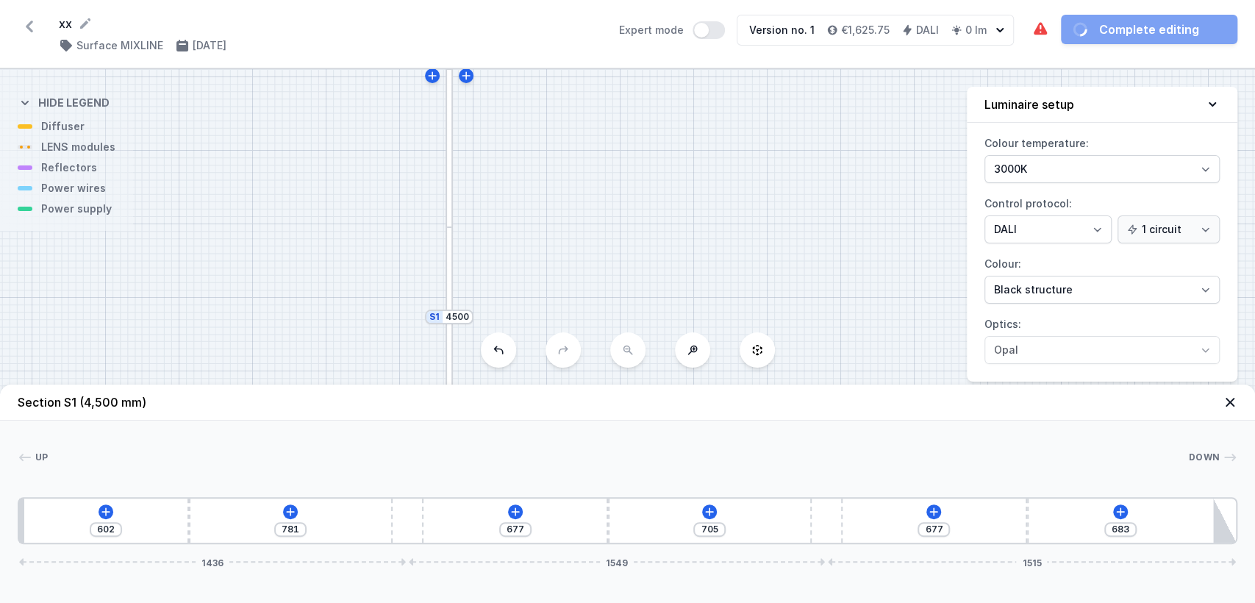
type input "691"
type input "816"
type input "670"
type input "838"
type input "648"
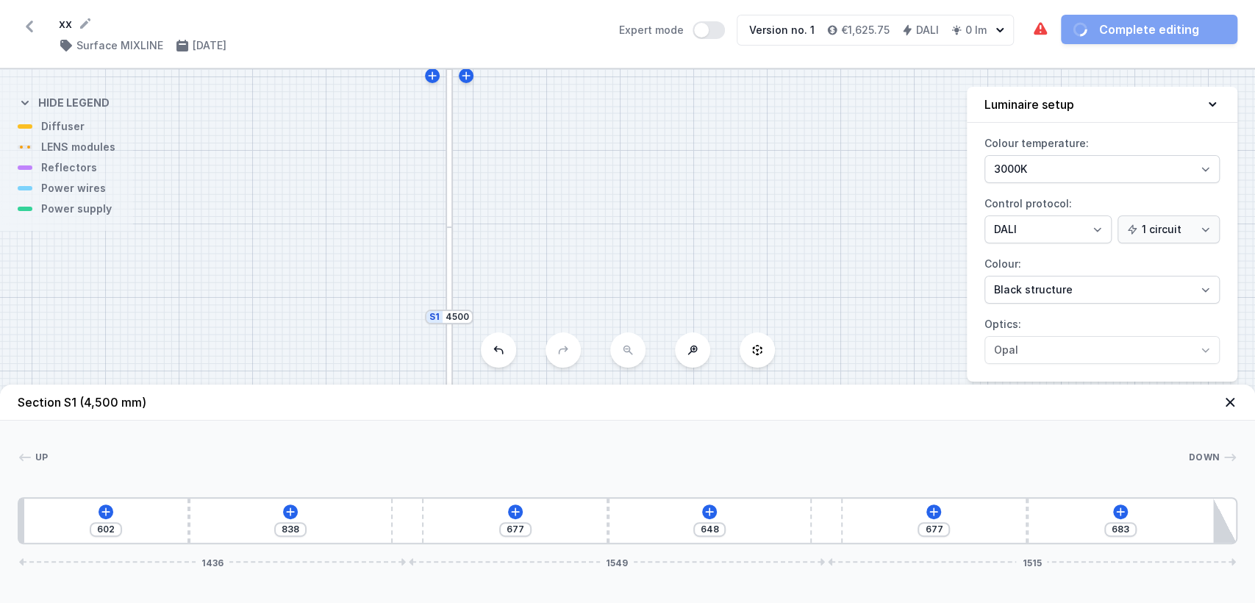
type input "851"
type input "635"
type input "864"
type input "622"
type input "883"
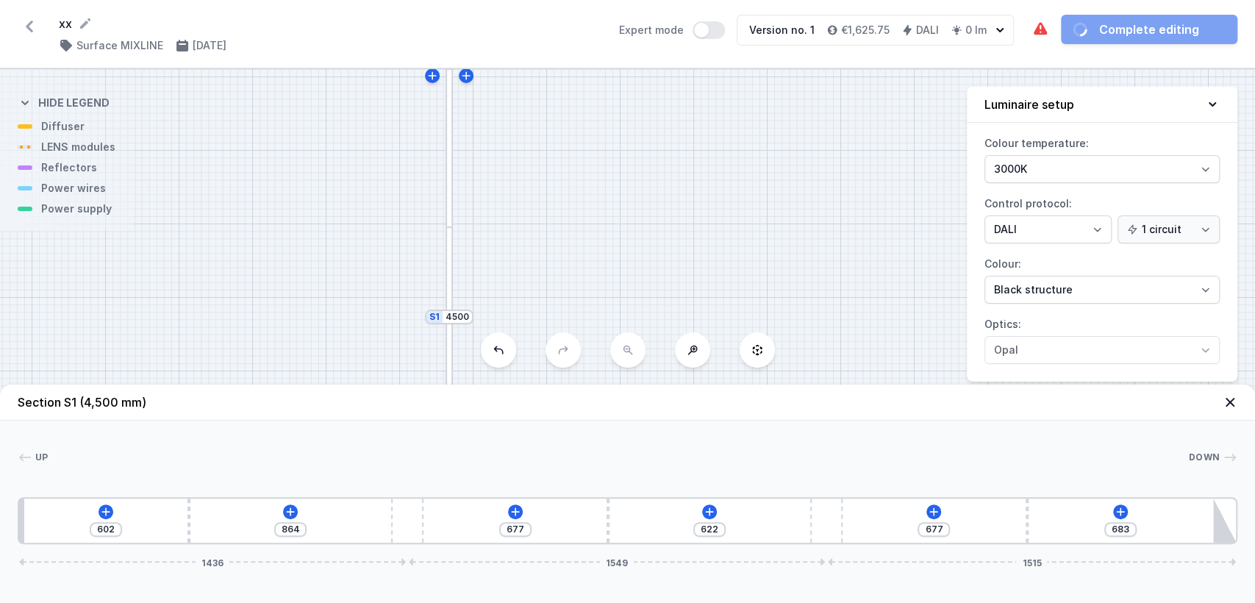
type input "603"
type input "891"
type input "595"
type input "902"
type input "584"
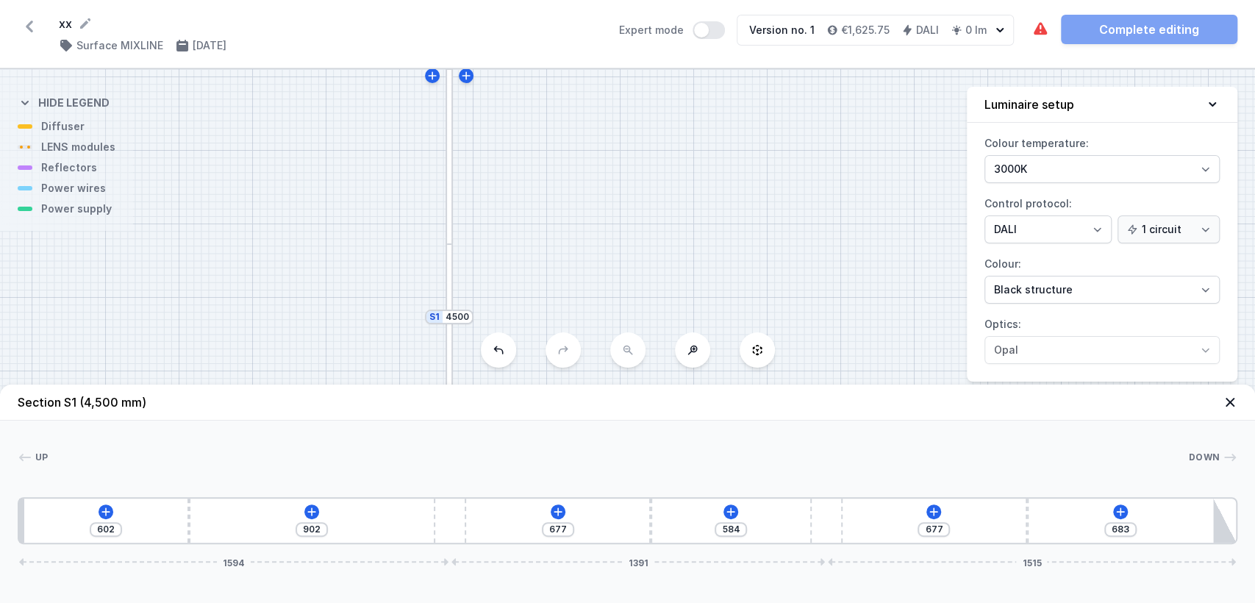
type input "915"
type input "571"
type input "923"
type input "563"
type input "939"
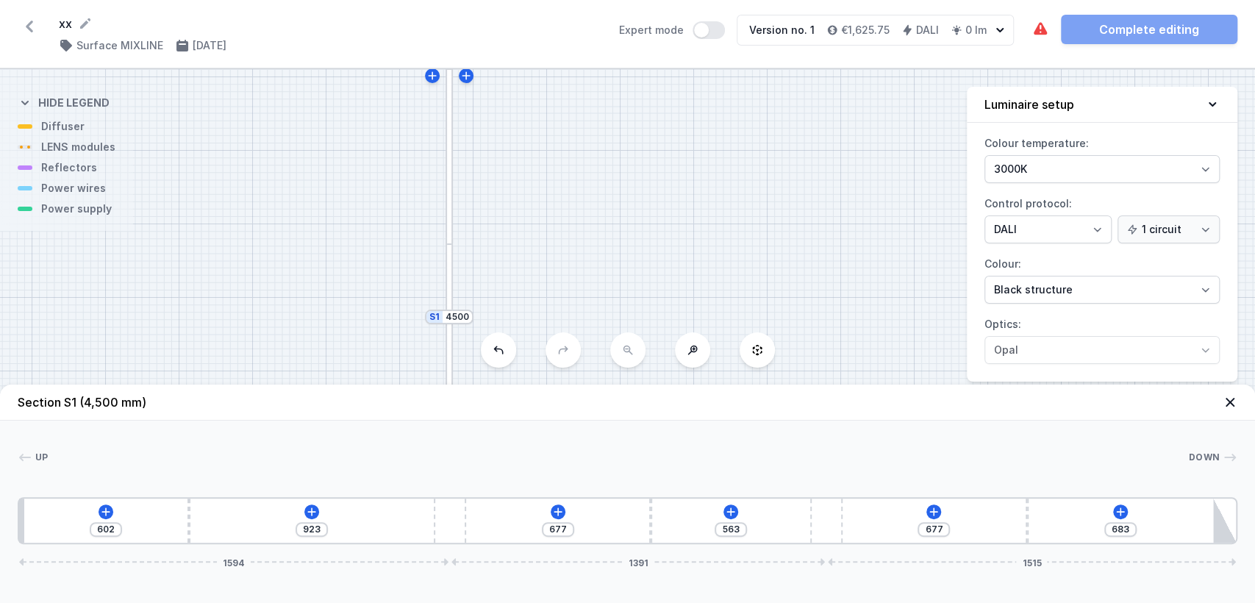
type input "547"
type input "950"
type input "536"
type input "958"
type input "528"
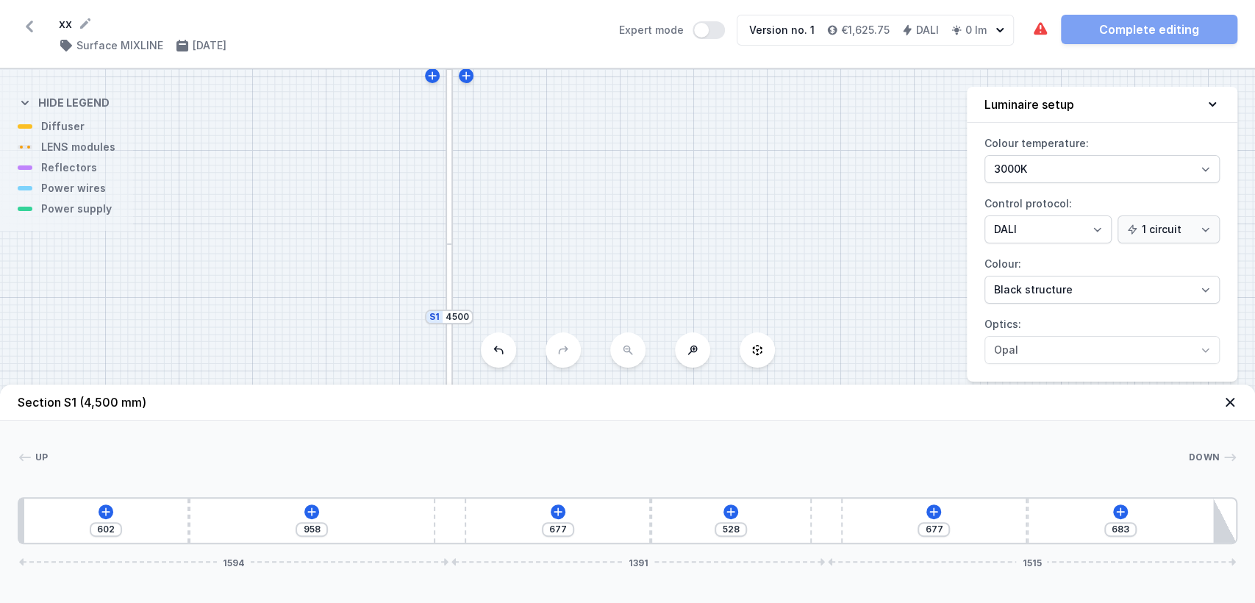
type input "972"
type input "514"
type input "982"
type input "504"
type input "993"
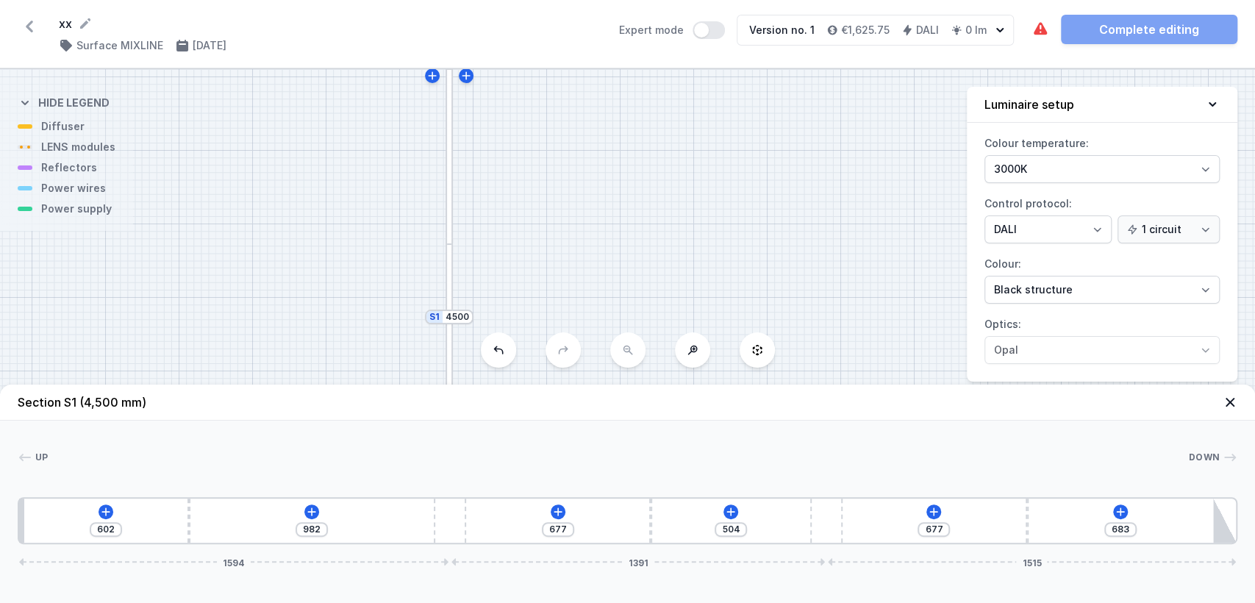
type input "1180"
type input "1004"
type input "1169"
type input "1015"
type input "1158"
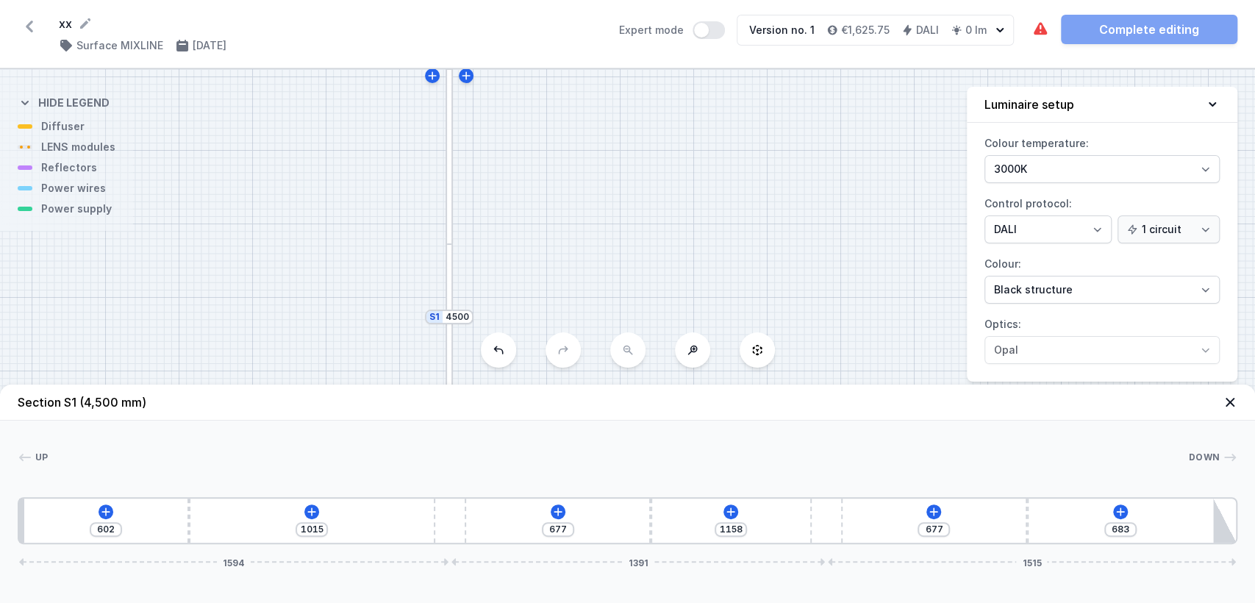
type input "1025"
type input "1148"
type input "1033"
type input "1140"
type input "1036"
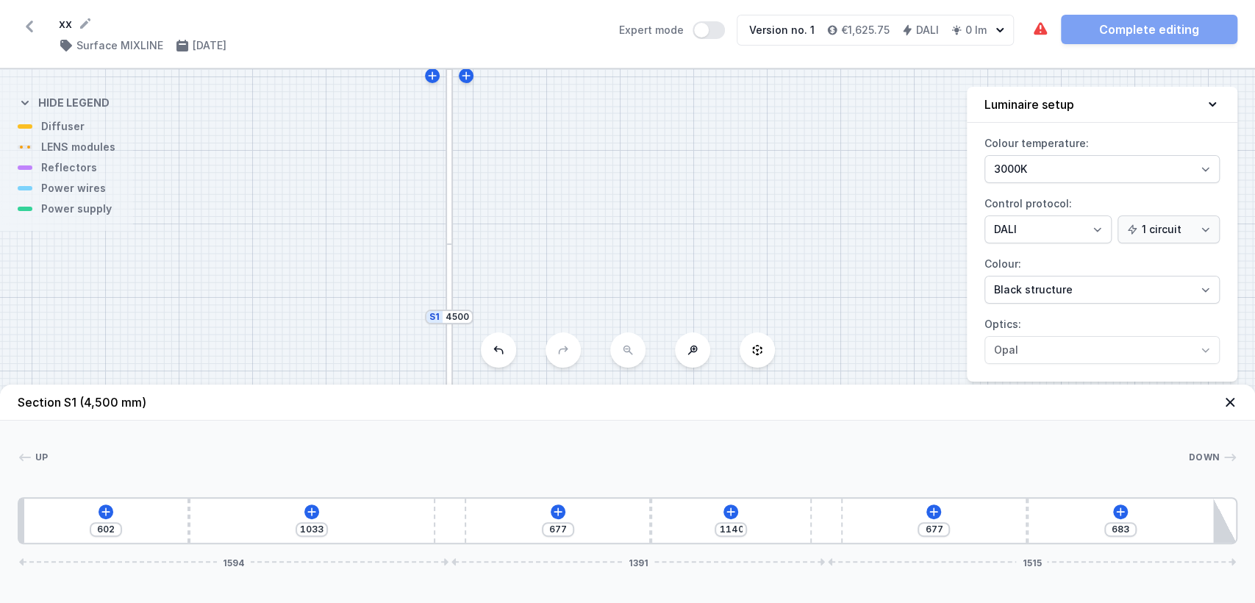
type input "1137"
type input "1044"
type input "1129"
type input "1036"
type input "1137"
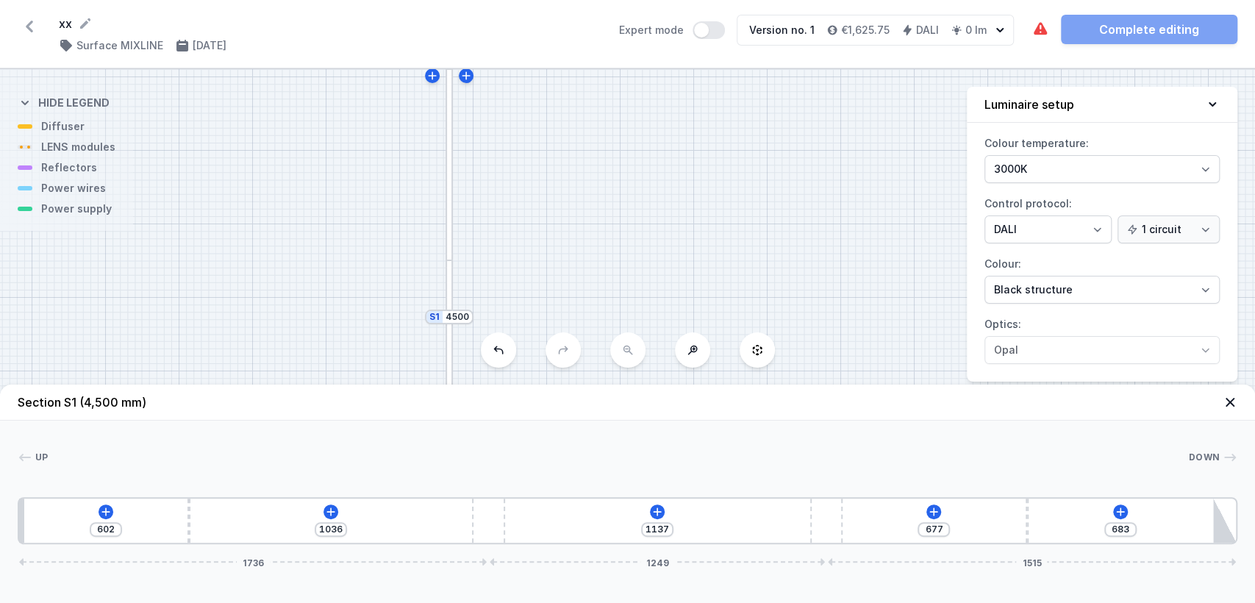
type input "977"
type input "593"
type input "918"
type input "652"
type input "835"
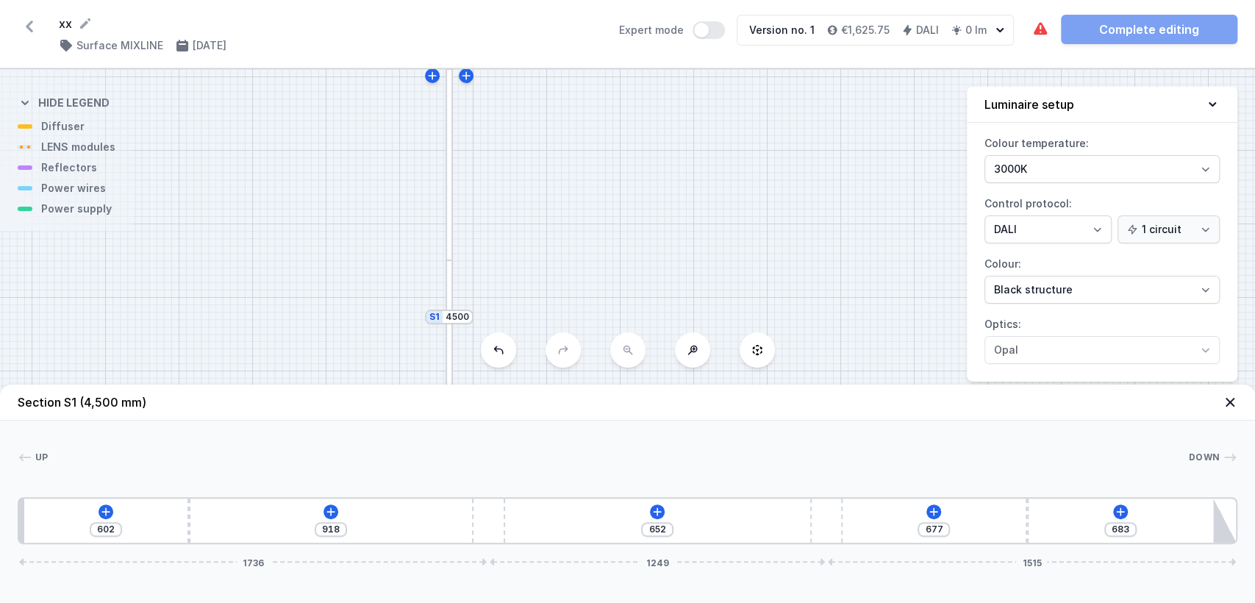
type input "735"
type input "779"
type input "791"
type input "744"
type input "826"
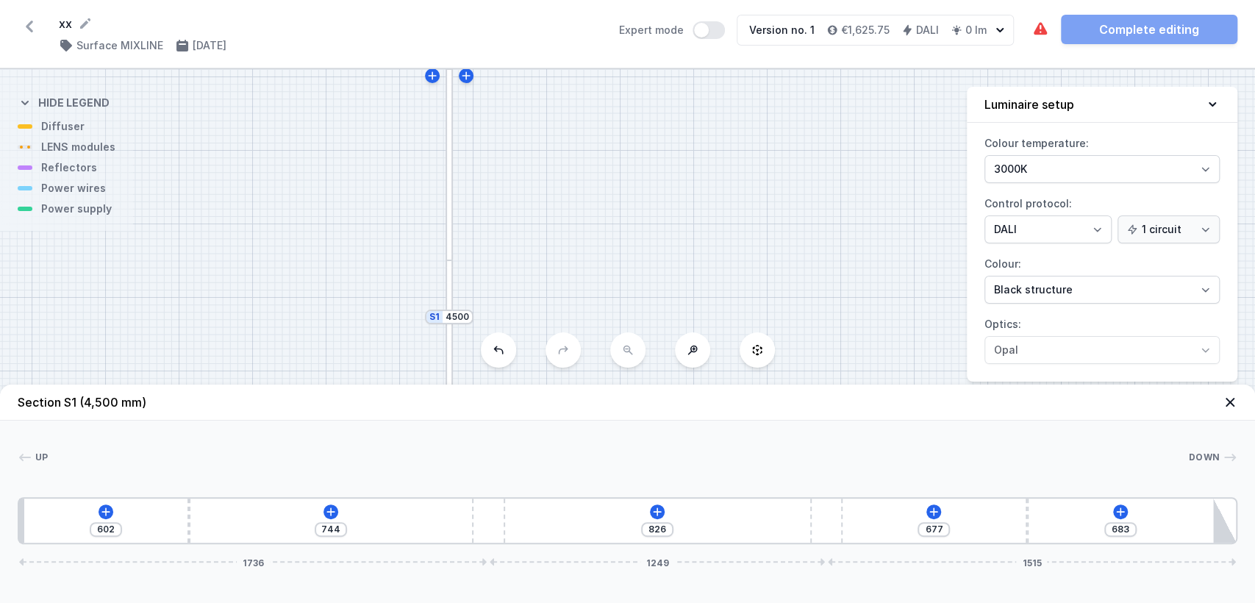
type input "714"
type input "856"
type input "701"
type input "869"
type input "693"
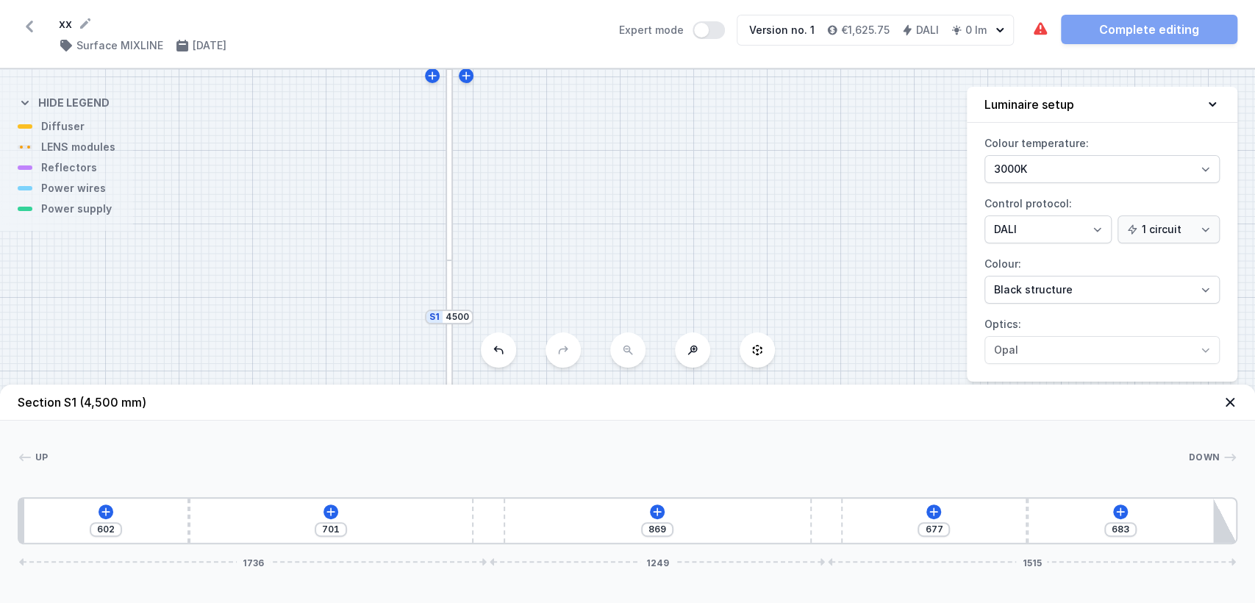
type input "877"
type input "674"
type input "896"
type input "663"
drag, startPoint x: 434, startPoint y: 518, endPoint x: 455, endPoint y: 527, distance: 23.4
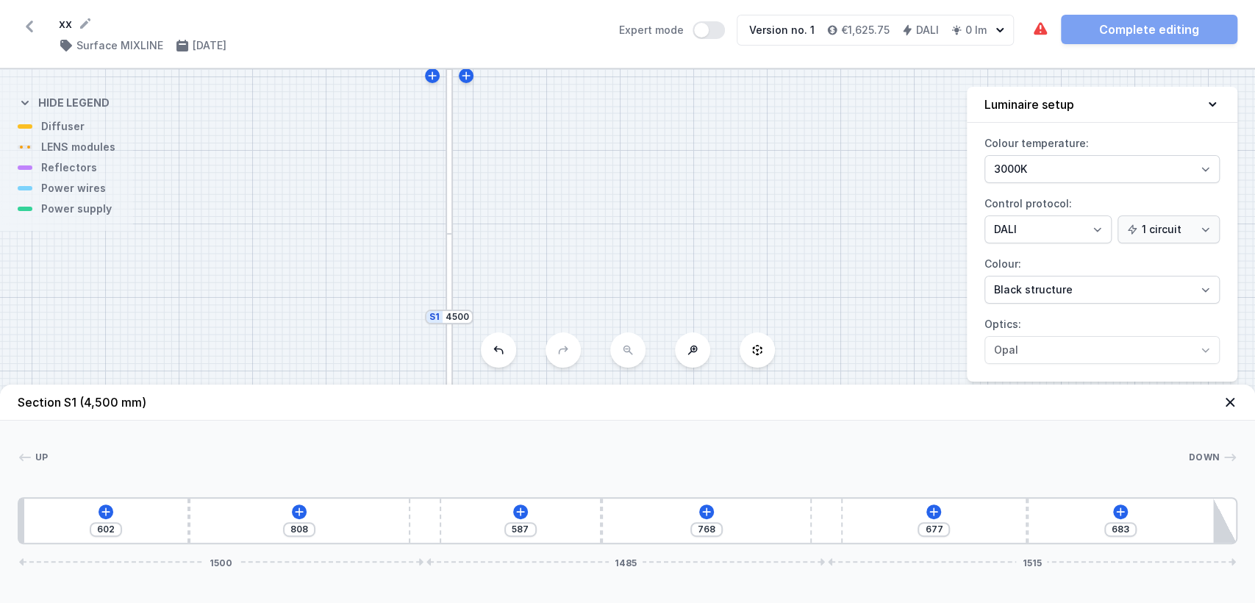
click at [455, 527] on div "602 808 587 768 677 683 1500 1485 1515" at bounding box center [628, 520] width 1220 height 47
drag, startPoint x: 818, startPoint y: 518, endPoint x: 840, endPoint y: 532, distance: 25.9
click at [840, 532] on div "602 808 590 743 570 812 1500 1444 1556" at bounding box center [628, 520] width 1220 height 47
click at [298, 509] on icon at bounding box center [299, 511] width 8 height 8
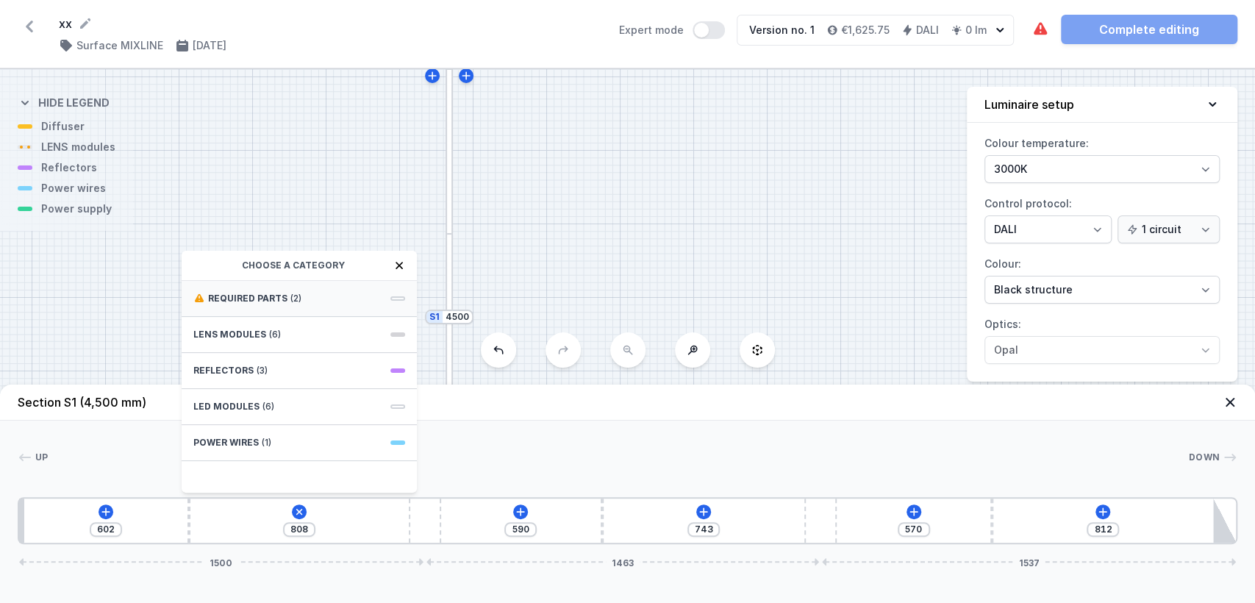
click at [301, 299] on div "Required parts (2)" at bounding box center [299, 299] width 235 height 36
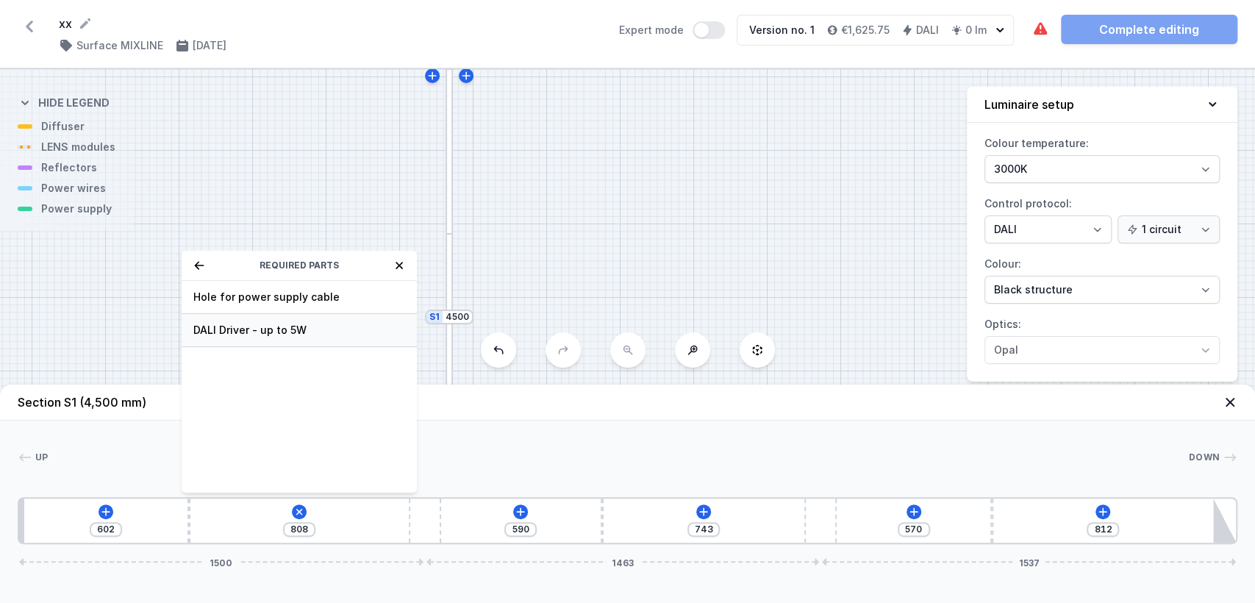
click at [282, 325] on span "DALI Driver - up to 5W" at bounding box center [299, 330] width 212 height 15
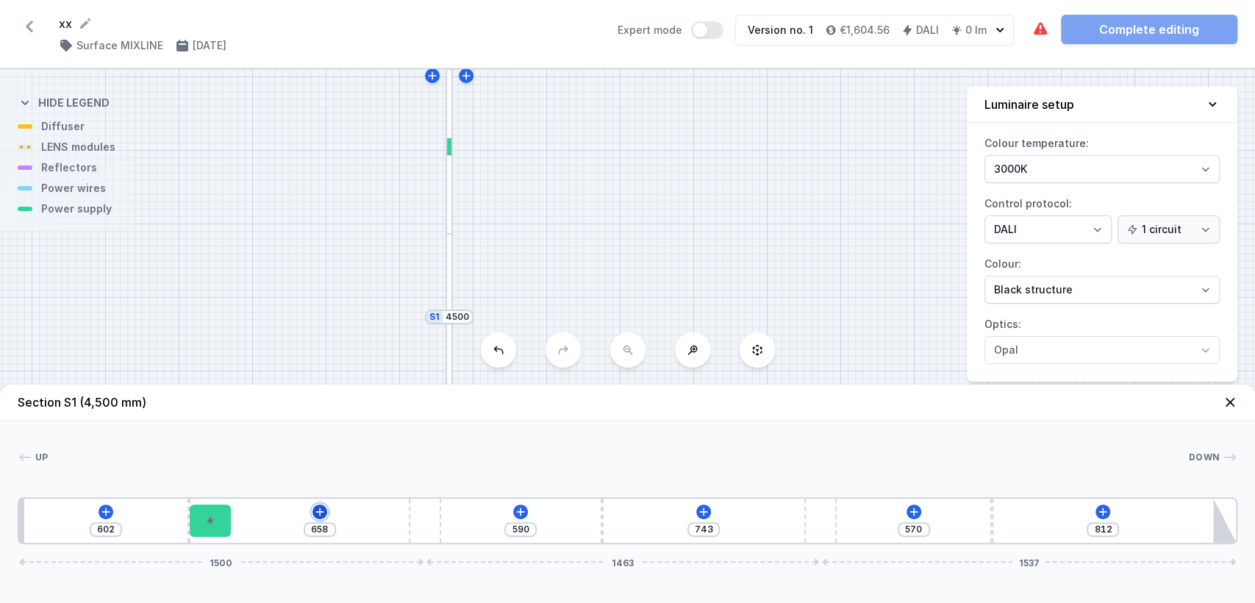
click at [321, 510] on icon at bounding box center [320, 512] width 12 height 12
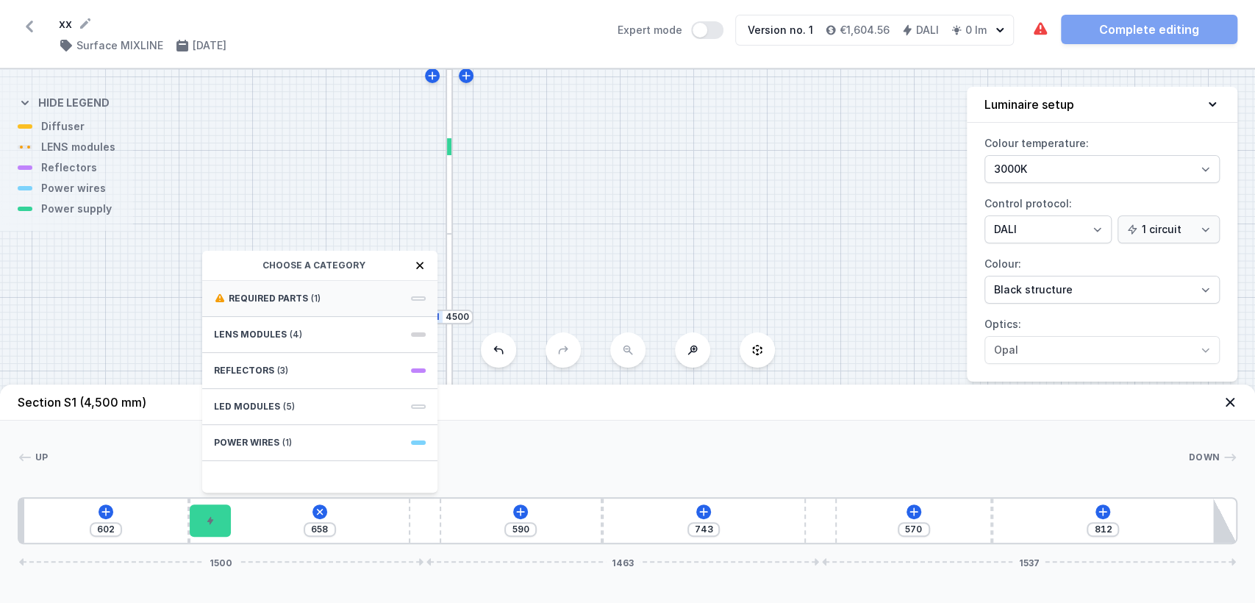
click at [302, 309] on div "Required parts (1)" at bounding box center [319, 299] width 235 height 36
click at [309, 301] on span "Hole for power supply cable" at bounding box center [320, 297] width 212 height 15
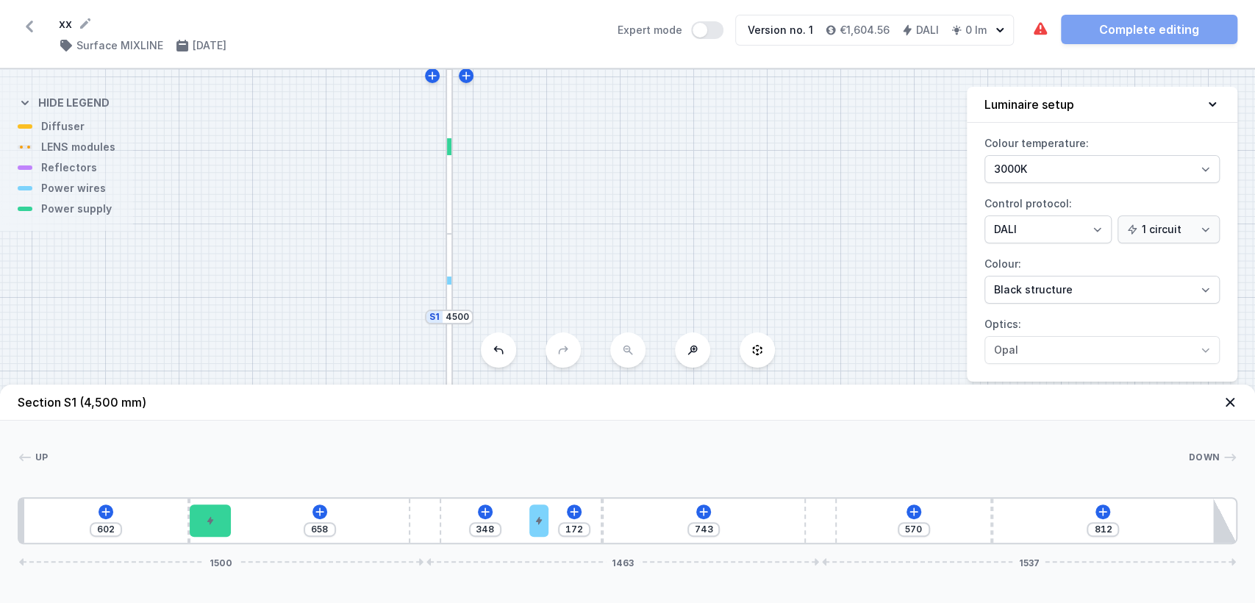
drag, startPoint x: 241, startPoint y: 513, endPoint x: 553, endPoint y: 581, distance: 318.9
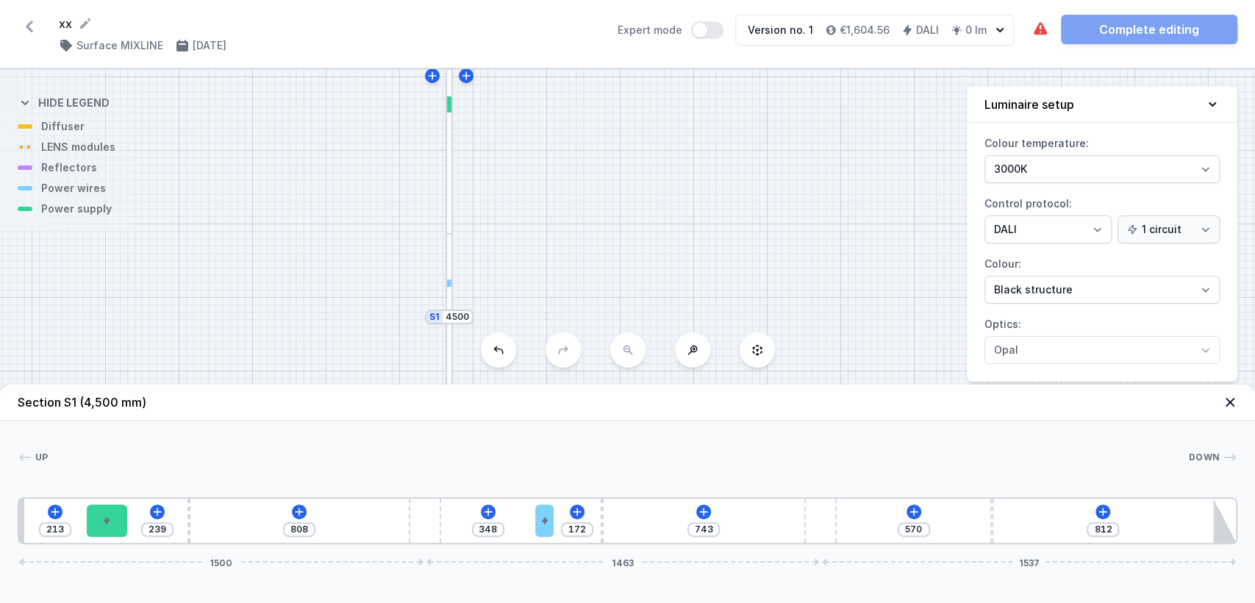
drag, startPoint x: 224, startPoint y: 515, endPoint x: 112, endPoint y: 502, distance: 113.2
click at [112, 502] on div "213 239 808 348 172 743 570 812 1500 1463 1537" at bounding box center [628, 520] width 1220 height 47
click at [298, 512] on icon at bounding box center [299, 511] width 8 height 8
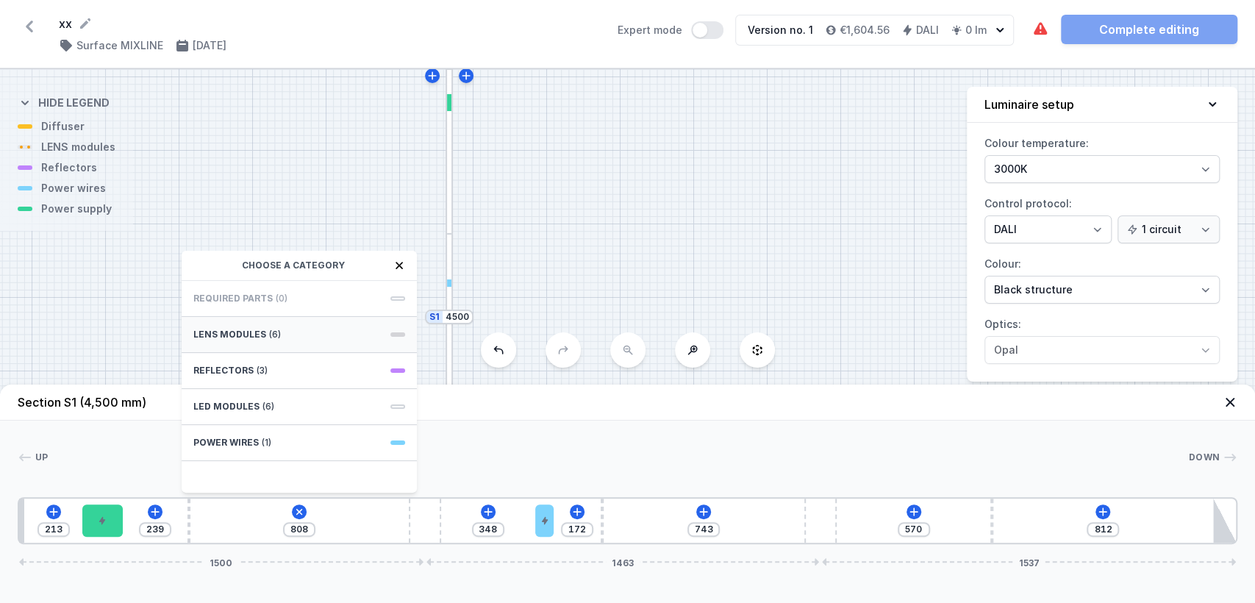
click at [270, 335] on span "(6)" at bounding box center [275, 335] width 12 height 12
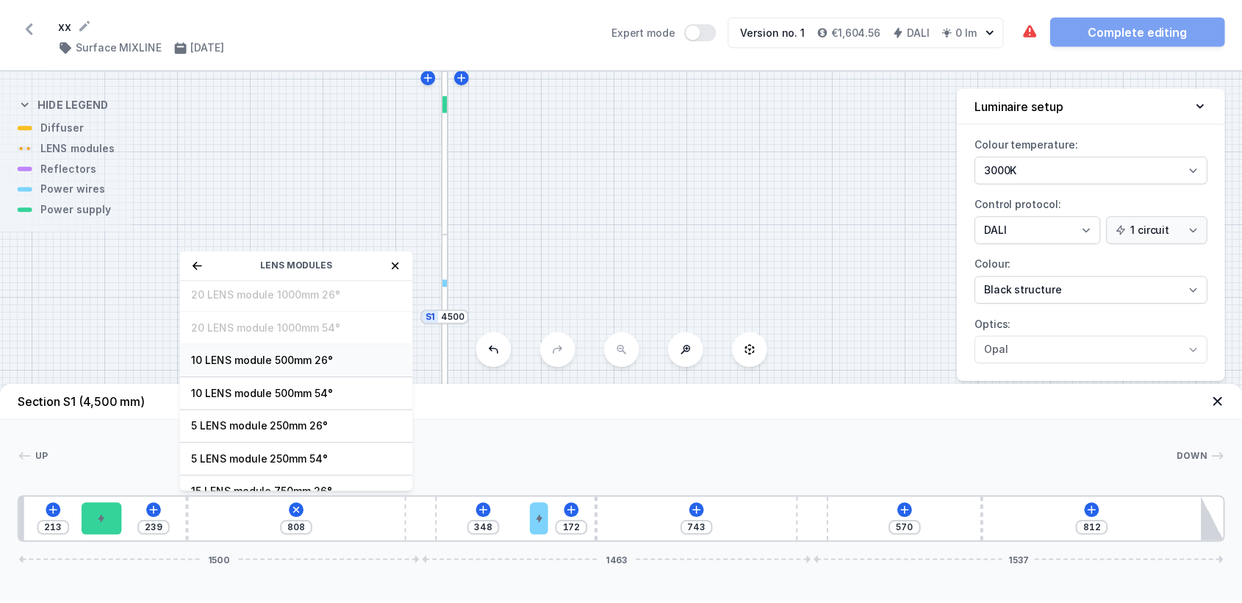
scroll to position [52, 0]
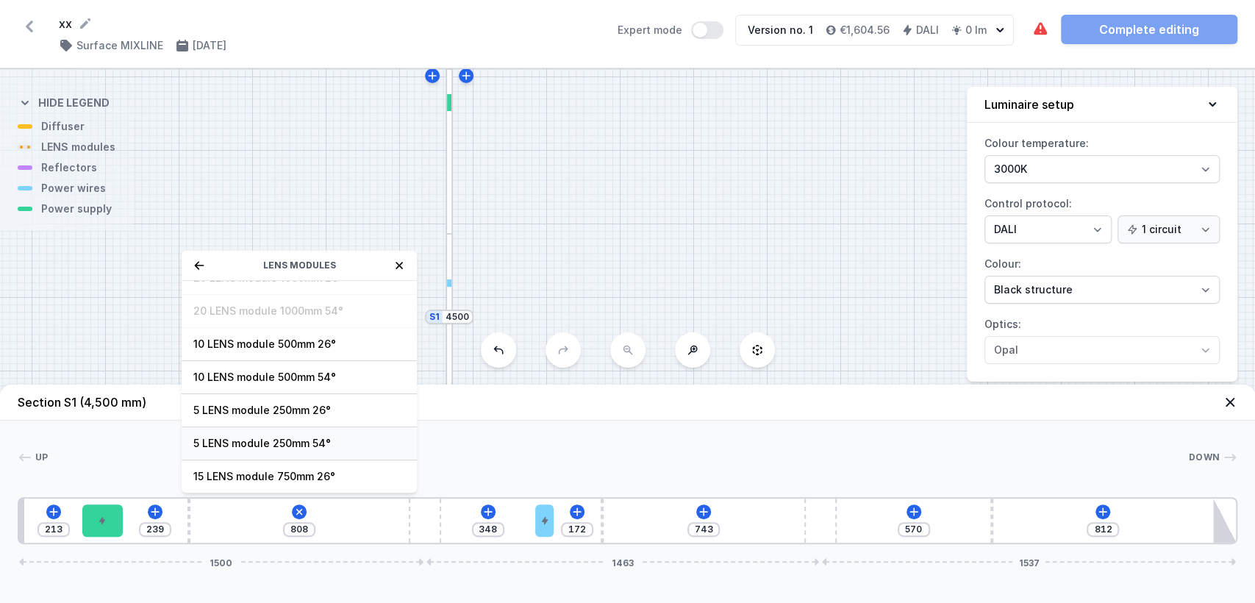
click at [282, 433] on div "5 LENS module 250mm 54°" at bounding box center [299, 443] width 235 height 33
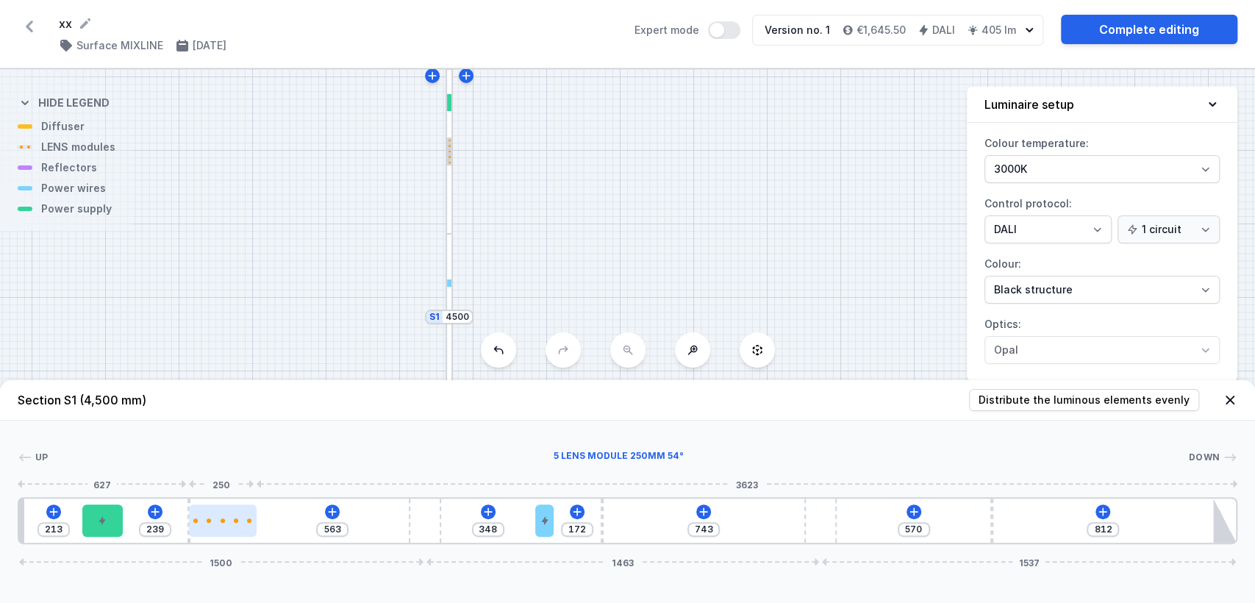
click at [237, 519] on div at bounding box center [236, 520] width 4 height 4
click at [216, 528] on div at bounding box center [223, 520] width 68 height 32
drag, startPoint x: 215, startPoint y: 528, endPoint x: 255, endPoint y: 523, distance: 40.0
click at [255, 523] on div at bounding box center [264, 520] width 68 height 32
drag, startPoint x: 256, startPoint y: 521, endPoint x: 241, endPoint y: 520, distance: 14.7
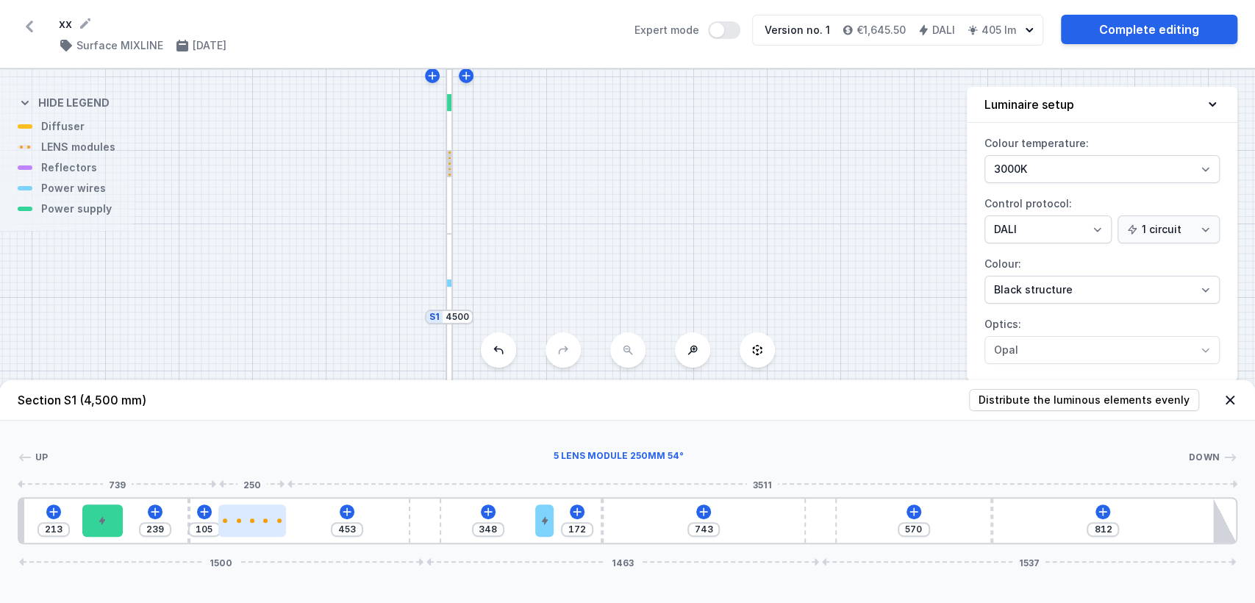
click at [241, 520] on div at bounding box center [252, 520] width 68 height 4
click at [237, 517] on div at bounding box center [252, 520] width 68 height 32
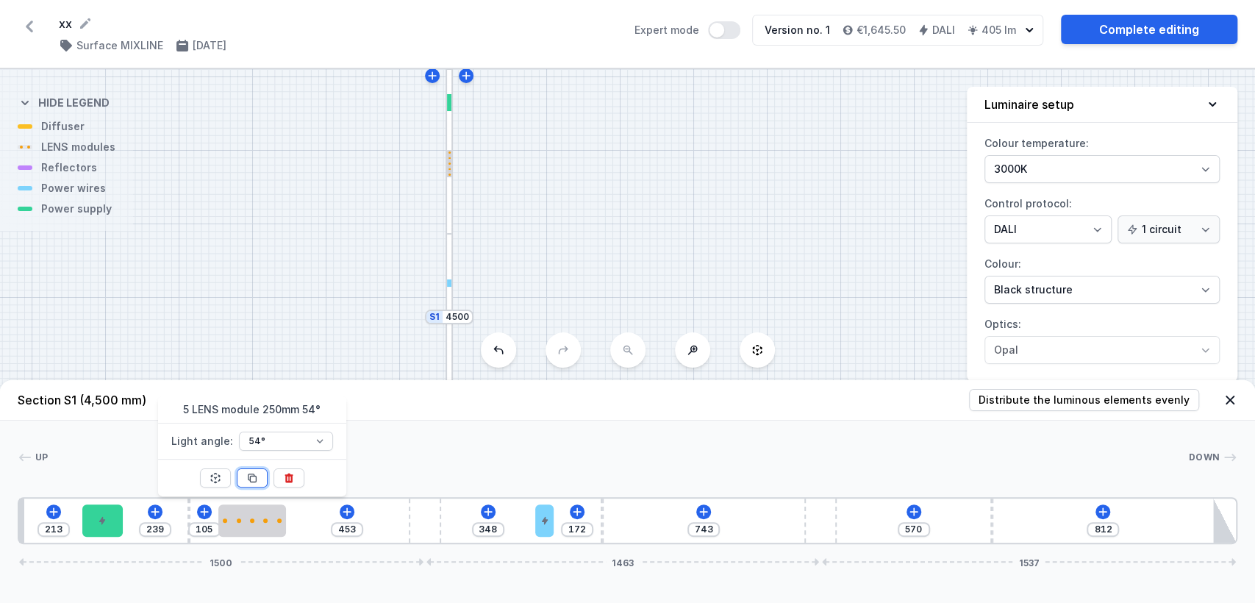
click at [251, 474] on icon at bounding box center [252, 478] width 8 height 8
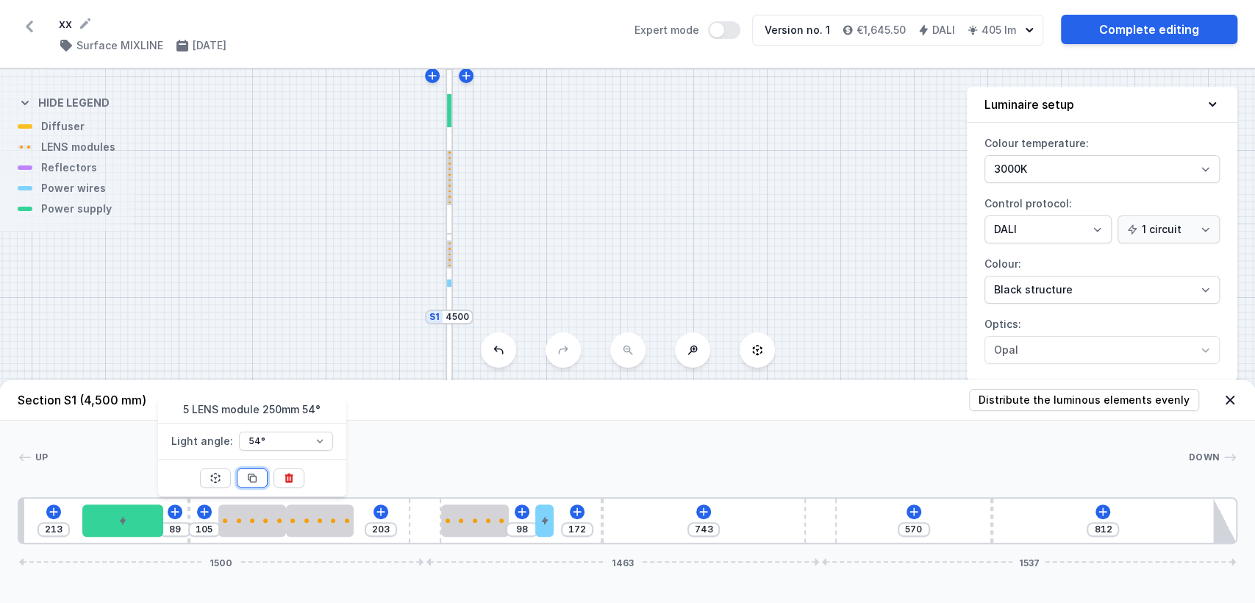
click at [251, 474] on icon at bounding box center [252, 478] width 8 height 8
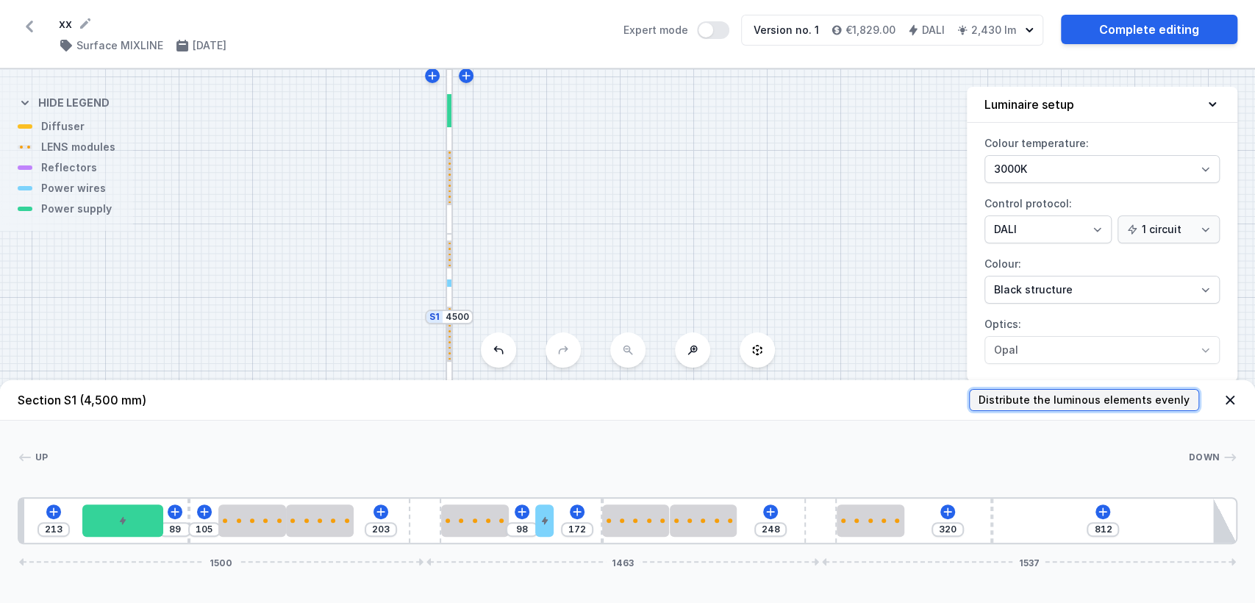
click at [1023, 402] on span "Distribute the luminous elements evenly" at bounding box center [1083, 400] width 211 height 15
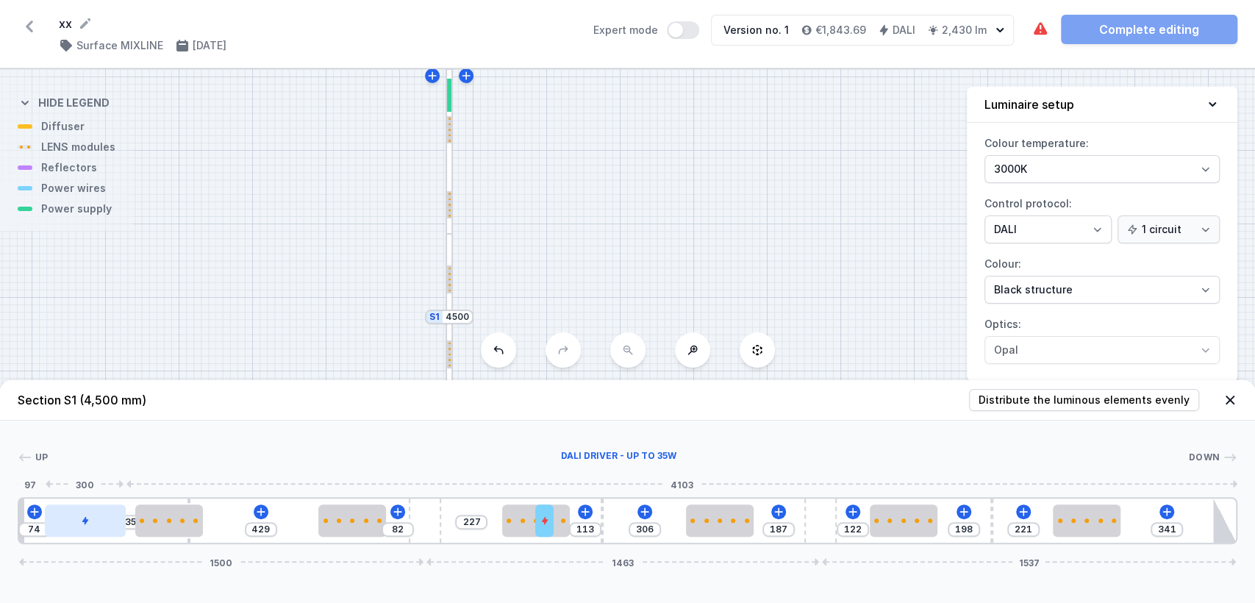
drag, startPoint x: 122, startPoint y: 518, endPoint x: 79, endPoint y: 519, distance: 42.6
click at [79, 519] on div at bounding box center [85, 520] width 81 height 32
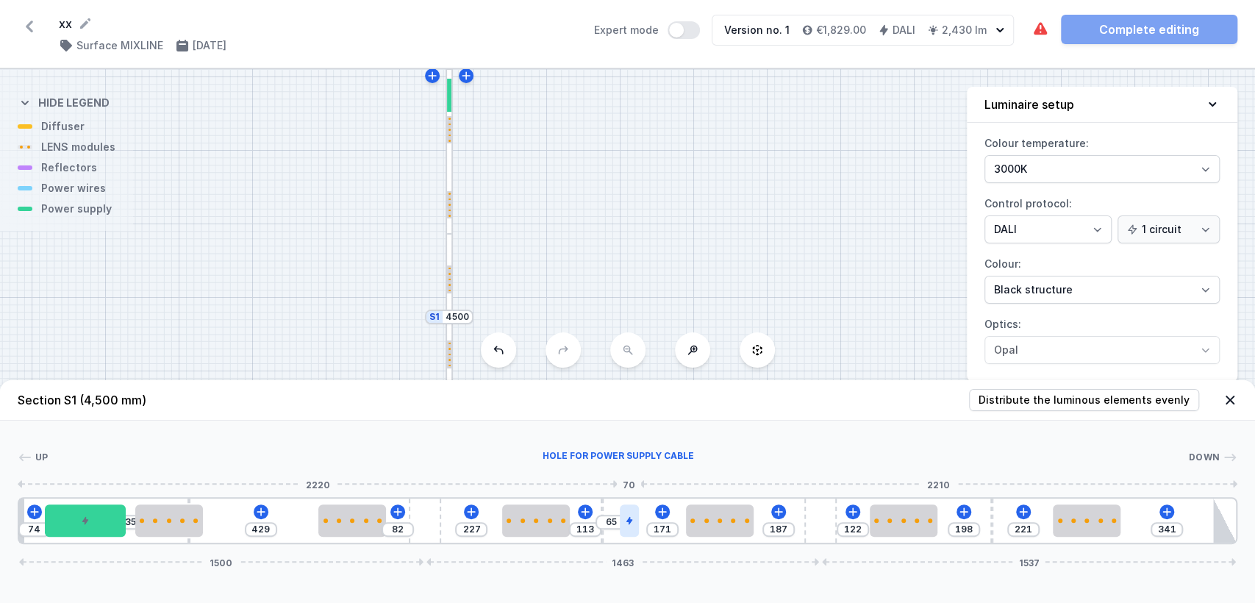
drag, startPoint x: 536, startPoint y: 519, endPoint x: 630, endPoint y: 524, distance: 94.2
drag, startPoint x: 187, startPoint y: 497, endPoint x: 221, endPoint y: 500, distance: 33.2
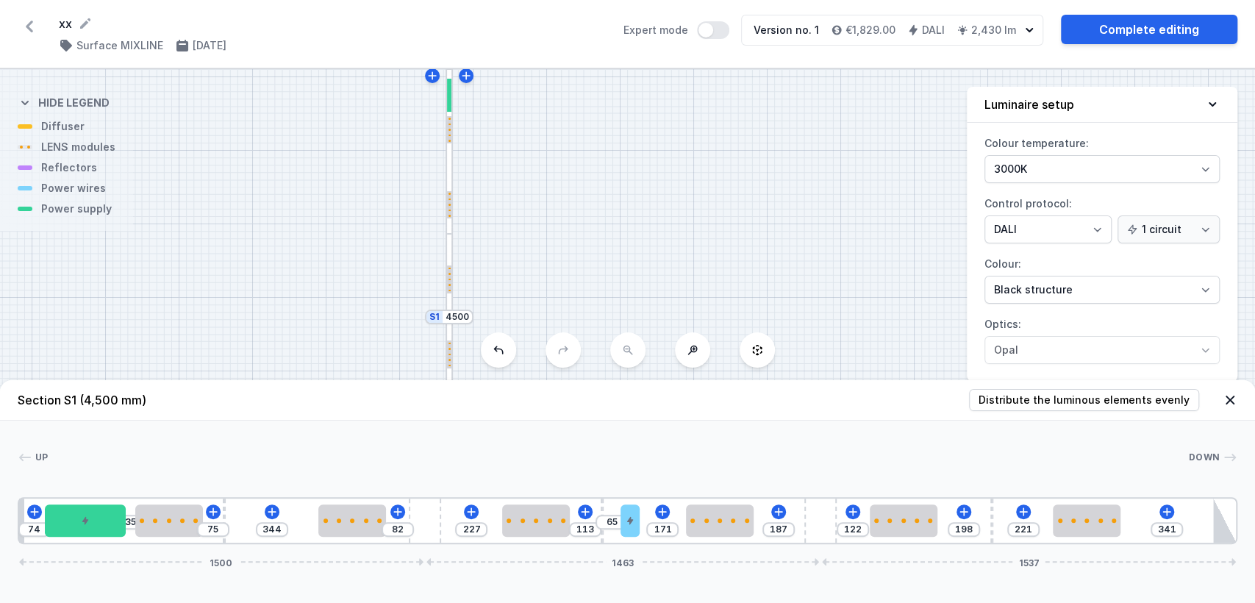
click at [692, 237] on div "S2 2500 S1 4500" at bounding box center [627, 336] width 1255 height 534
click at [1229, 389] on header "Section S1 (4,500 mm) Distribute the luminous elements evenly" at bounding box center [627, 400] width 1255 height 40
click at [1228, 396] on icon at bounding box center [1230, 400] width 15 height 15
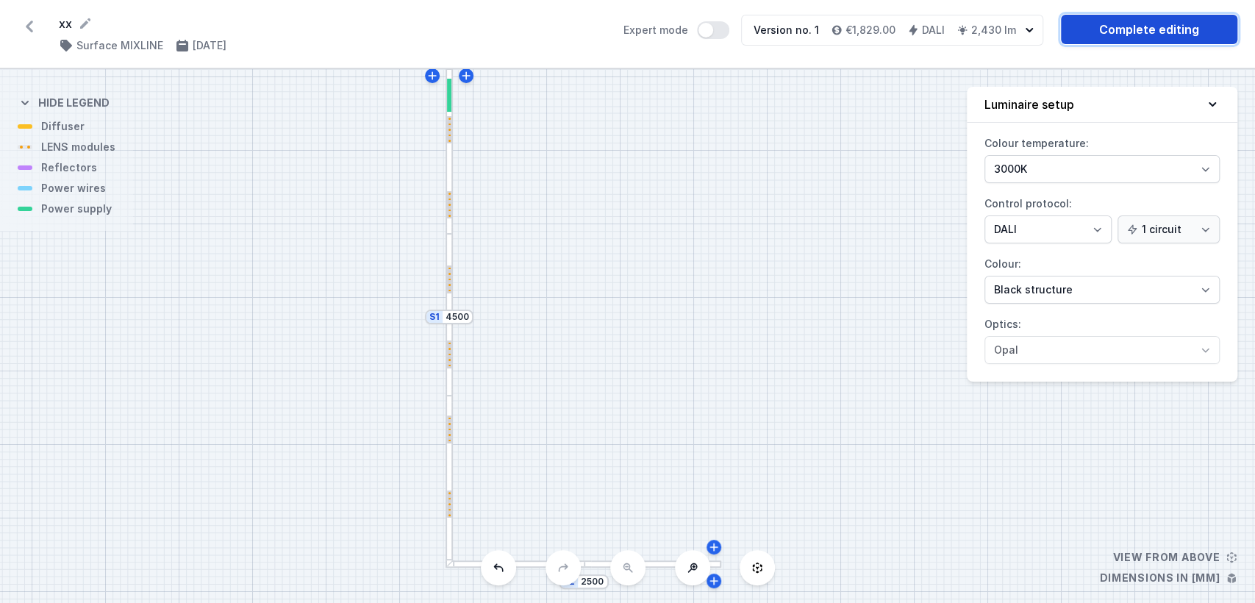
click at [1135, 23] on link "Complete editing" at bounding box center [1149, 29] width 176 height 29
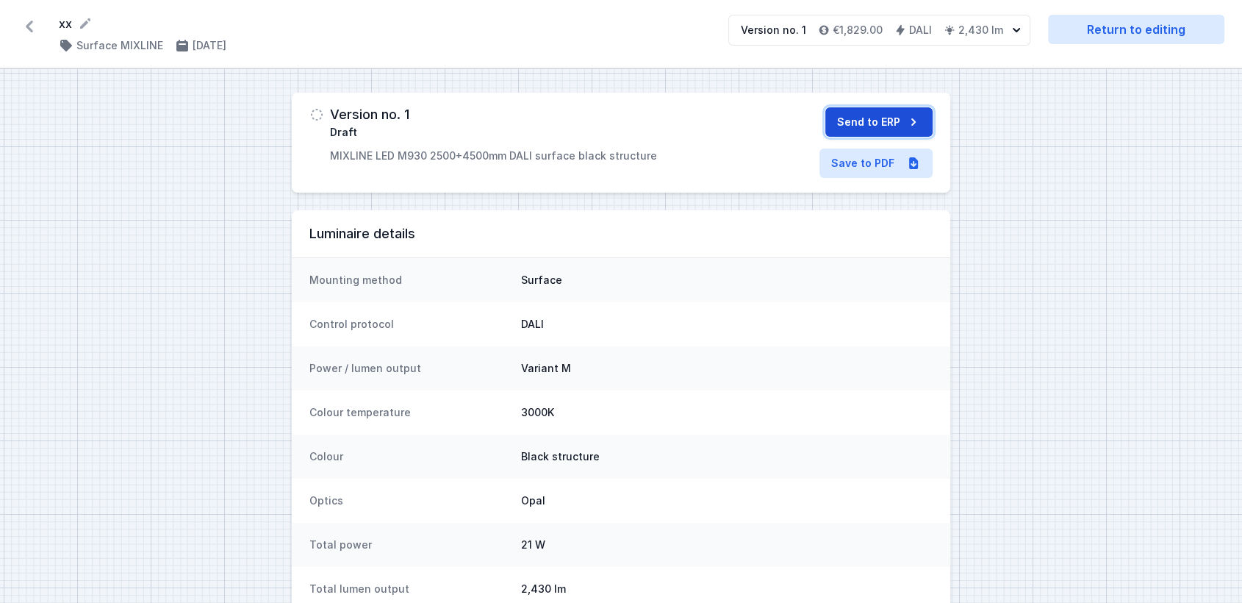
click at [877, 113] on button "Send to ERP" at bounding box center [879, 121] width 107 height 29
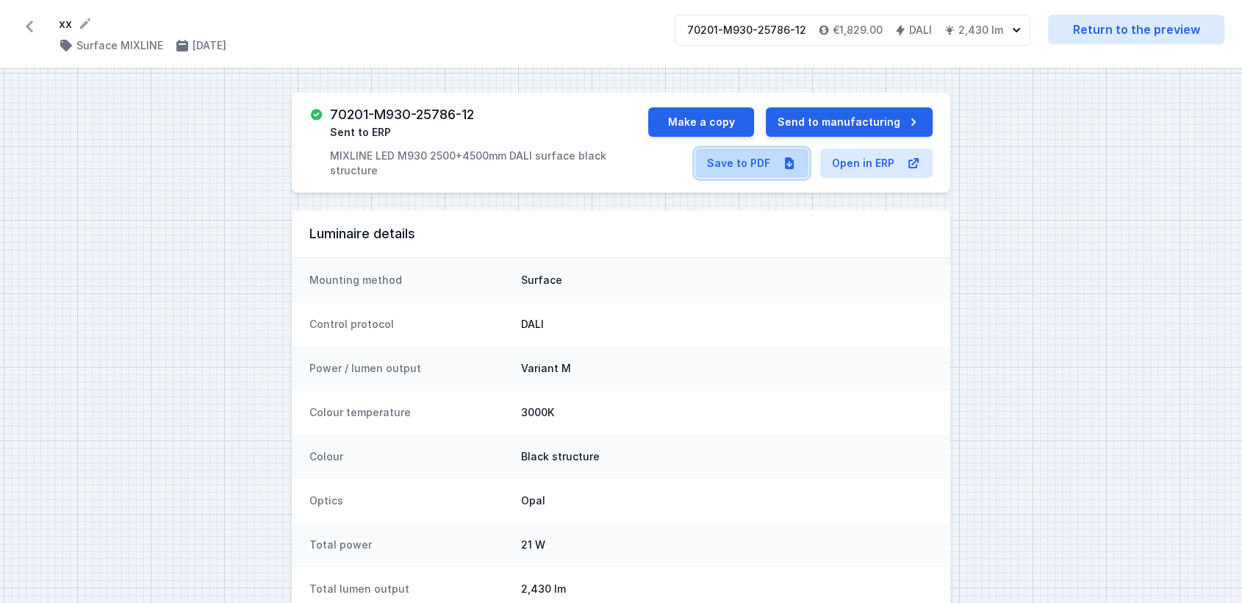
click at [734, 160] on link "Save to PDF" at bounding box center [751, 162] width 113 height 29
